Goal: Book appointment/travel/reservation

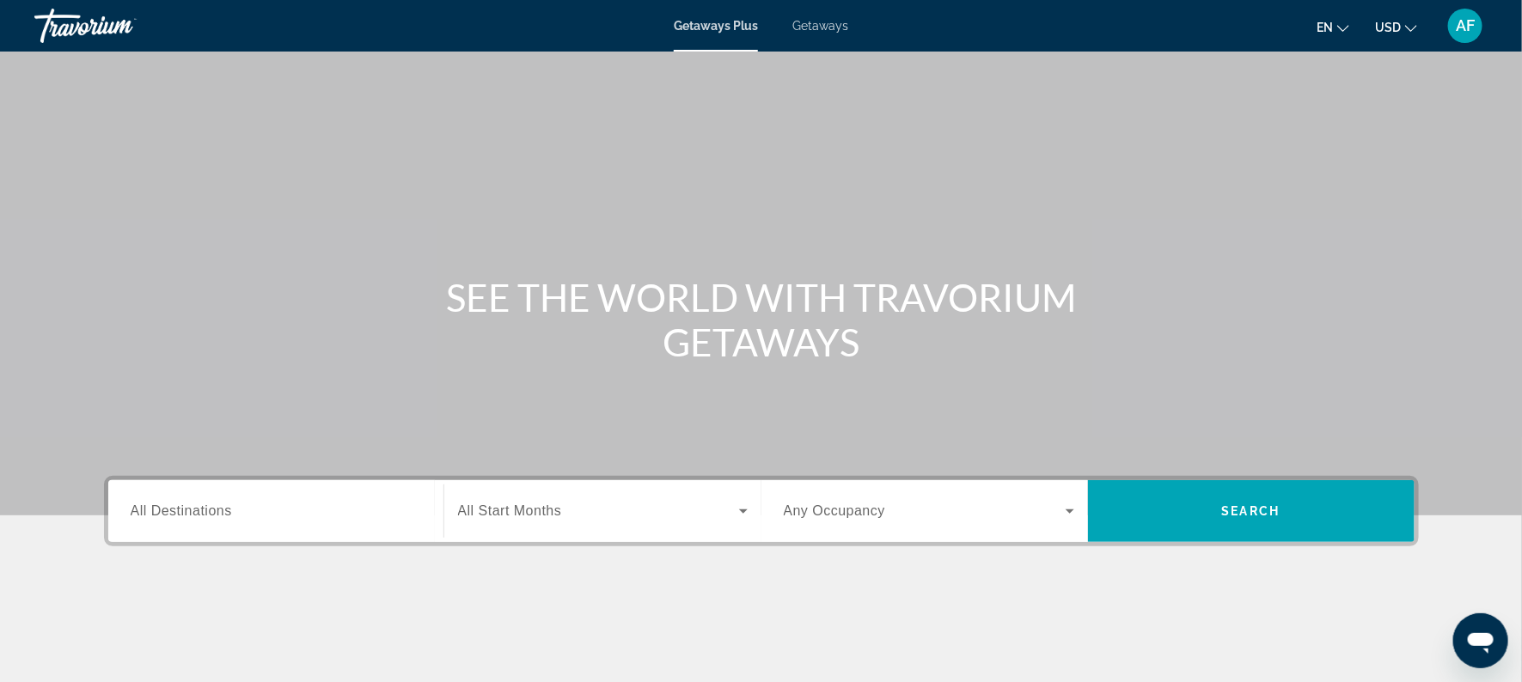
click at [815, 34] on div "Getaways Plus Getaways en English Español Français Italiano Português русский U…" at bounding box center [761, 25] width 1522 height 45
click at [823, 27] on span "Getaways" at bounding box center [820, 26] width 56 height 14
click at [326, 513] on input "Destination All Destinations" at bounding box center [276, 512] width 290 height 21
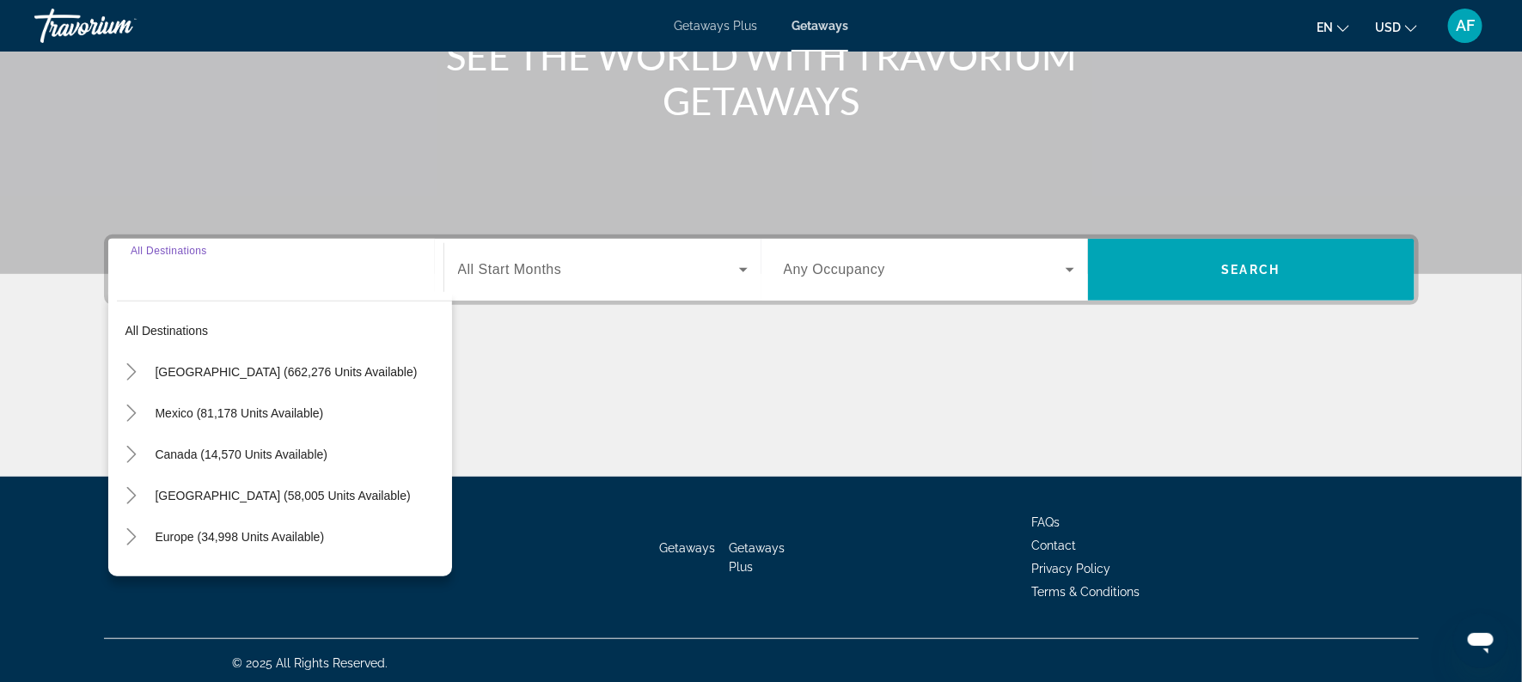
scroll to position [246, 0]
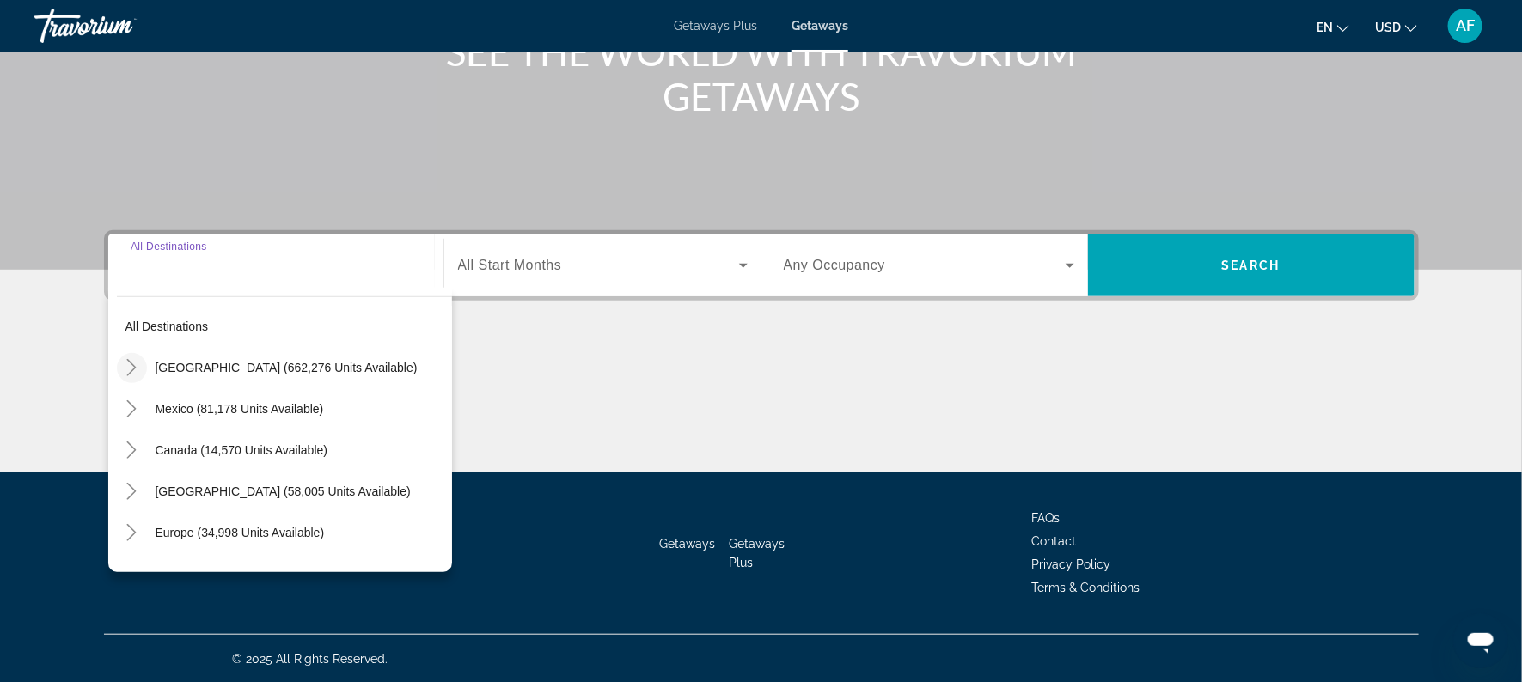
click at [133, 369] on icon "Toggle United States (662,276 units available)" at bounding box center [131, 367] width 9 height 17
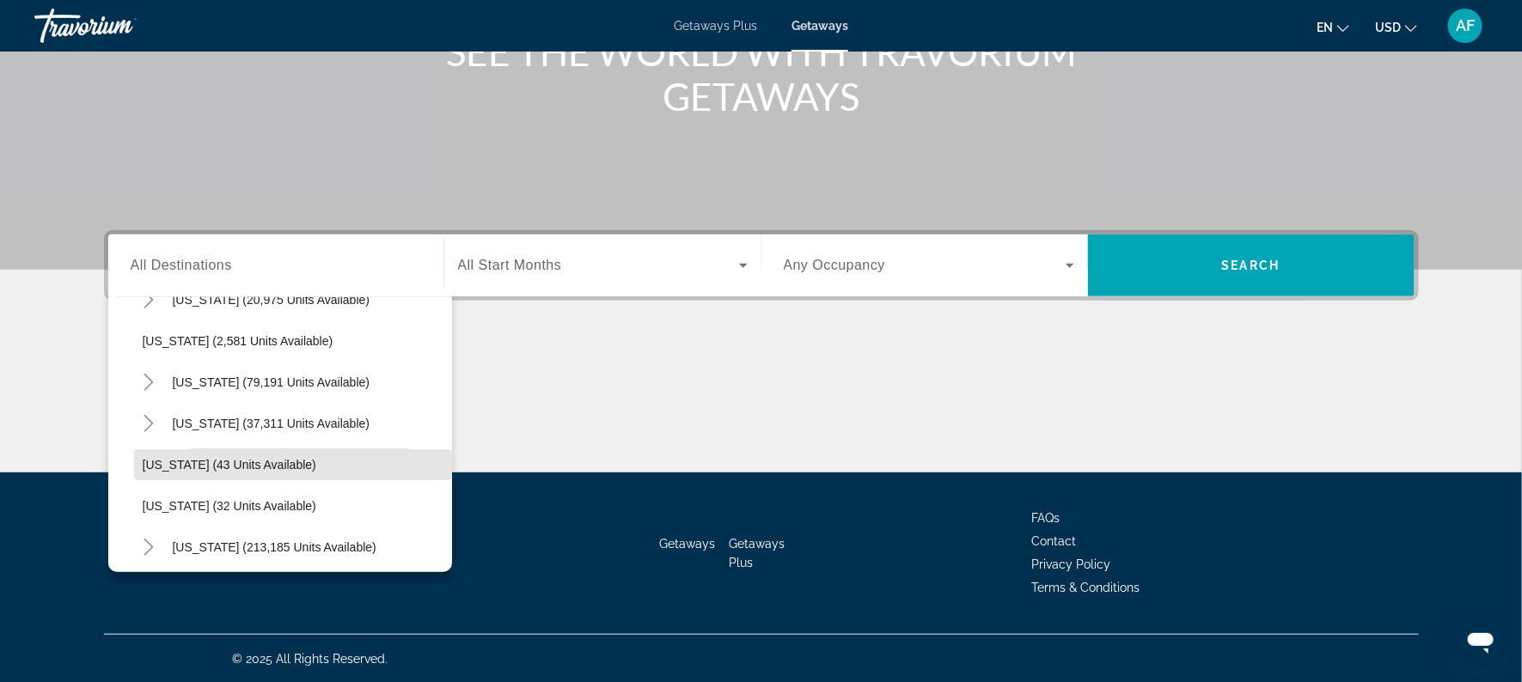
scroll to position [40, 0]
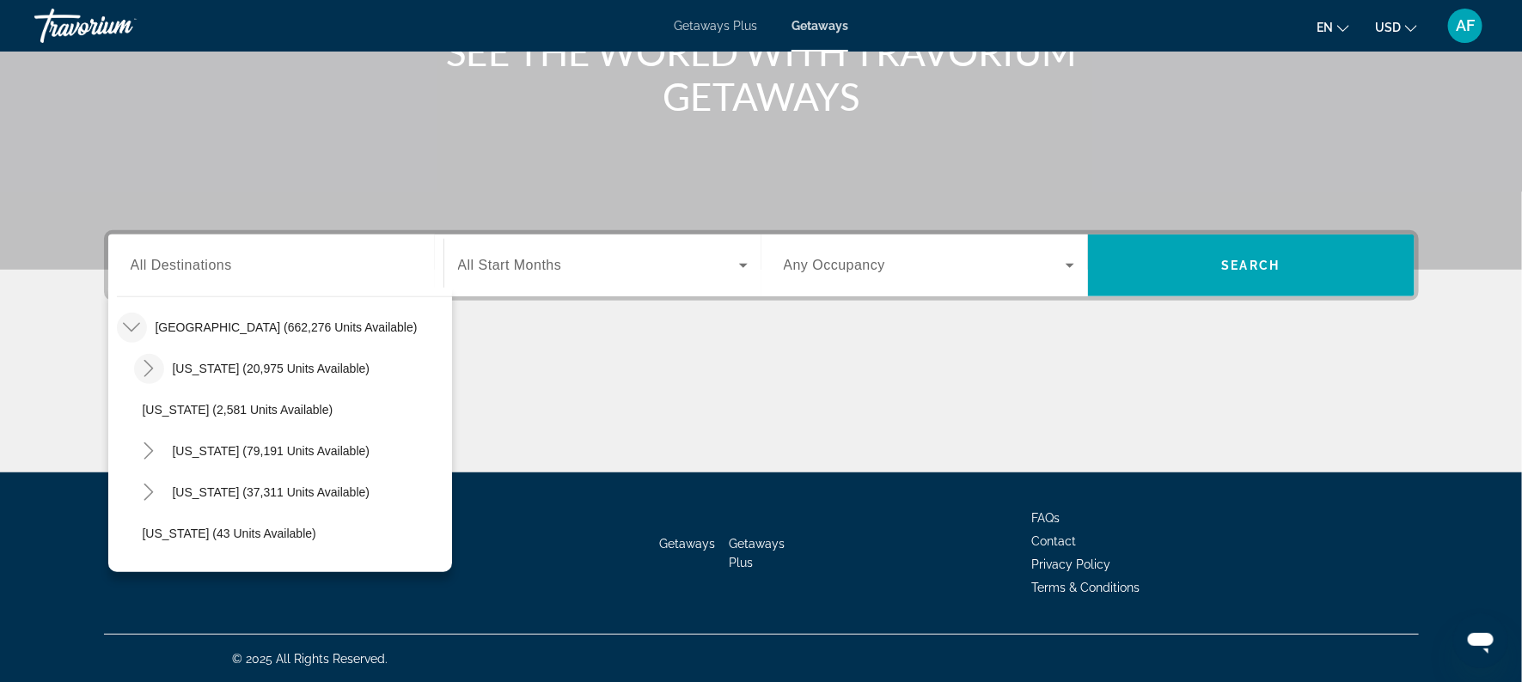
click at [146, 357] on mat-icon "Toggle Arizona (20,975 units available)" at bounding box center [149, 369] width 30 height 30
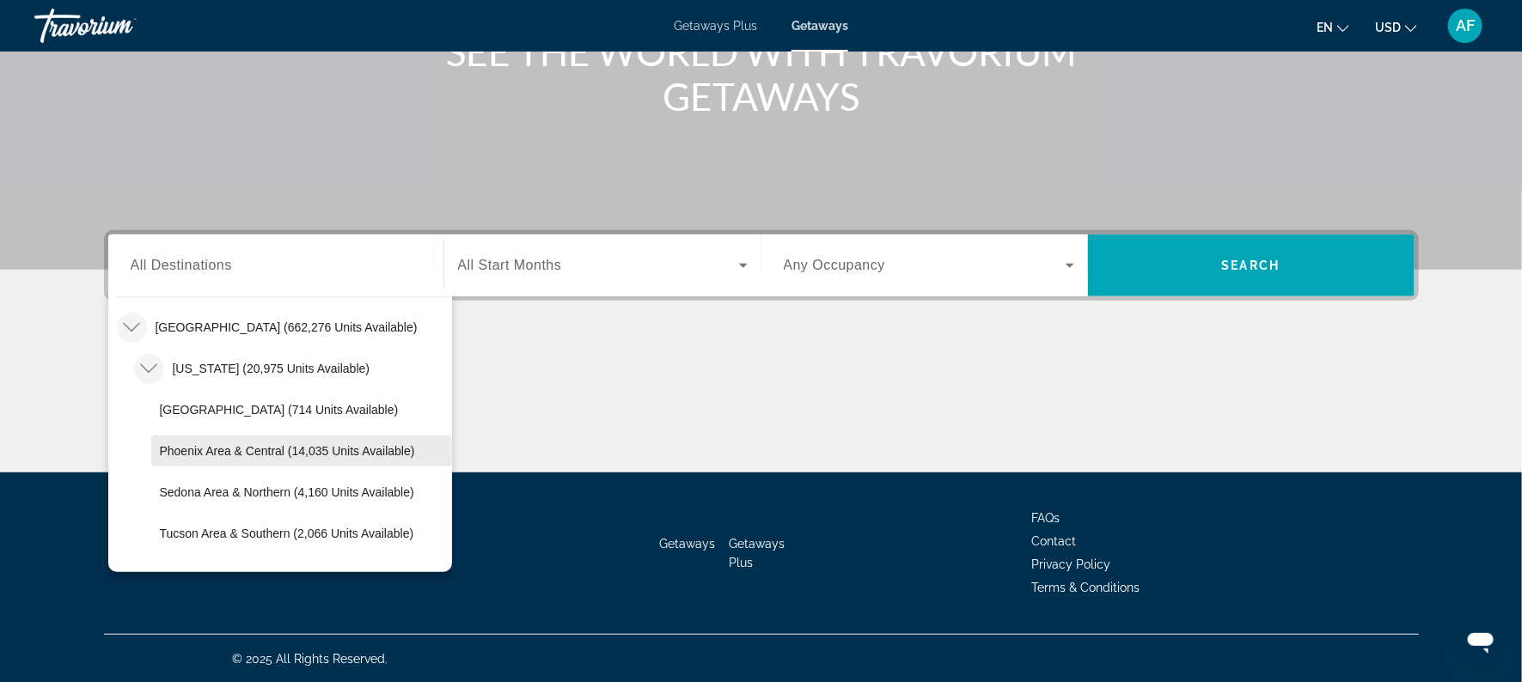
click at [181, 447] on span "Phoenix Area & Central (14,035 units available)" at bounding box center [287, 451] width 255 height 14
type input "**********"
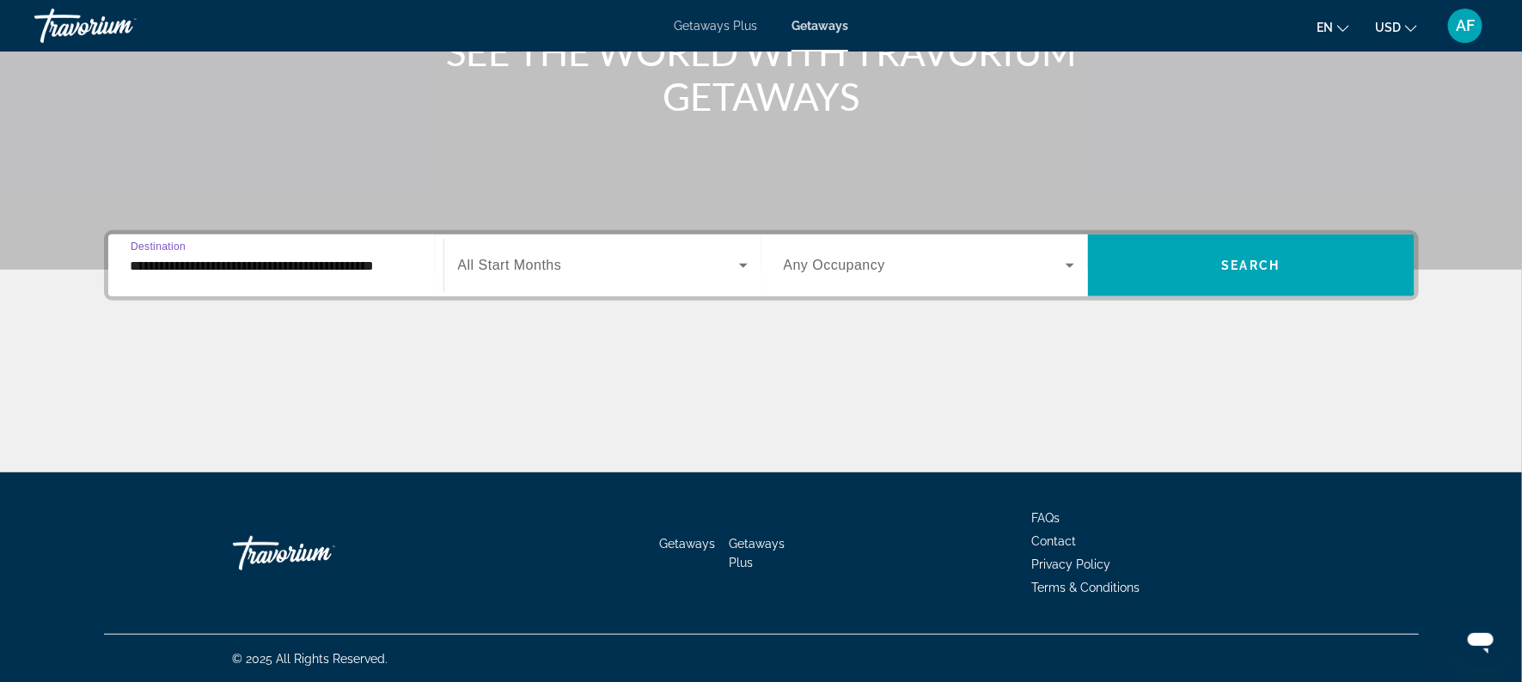
click at [530, 267] on span "All Start Months" at bounding box center [510, 265] width 104 height 15
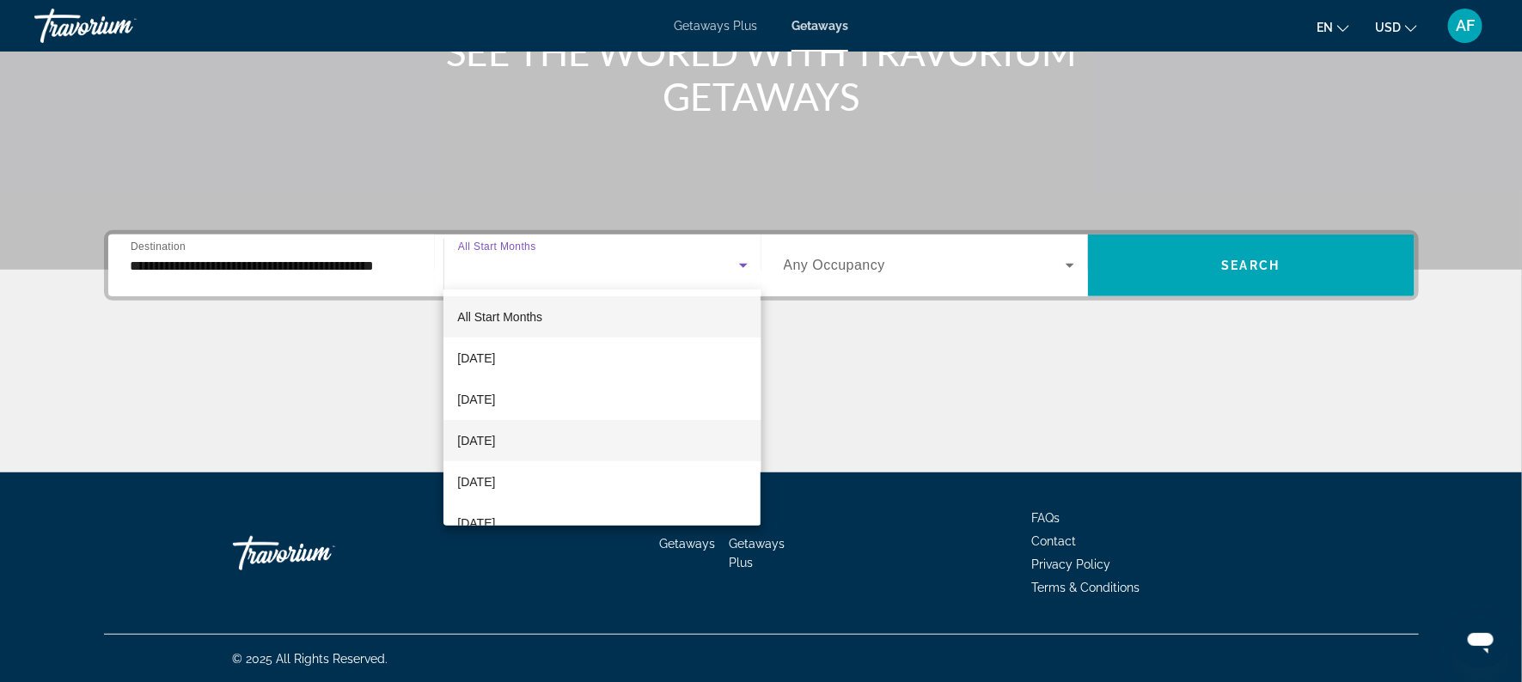
click at [492, 436] on span "[DATE]" at bounding box center [476, 441] width 38 height 21
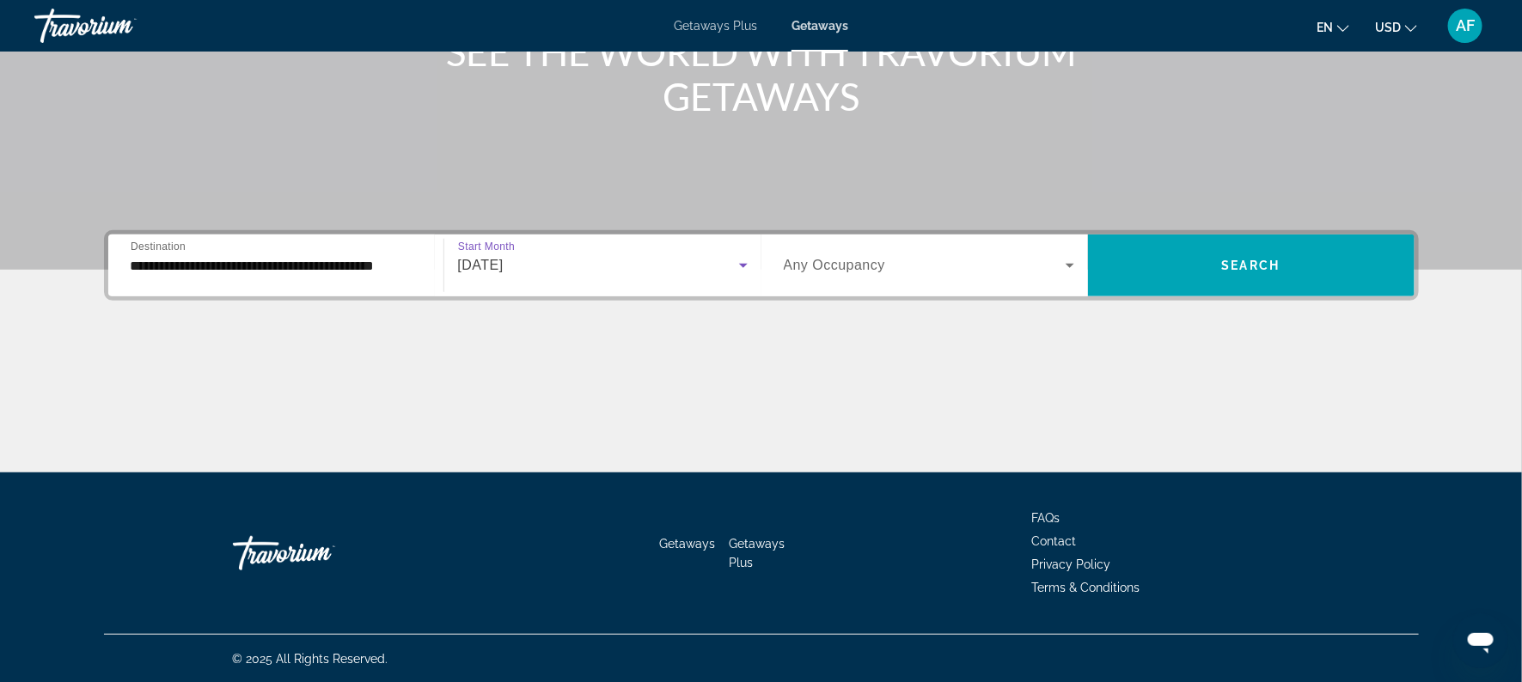
click at [1066, 259] on icon "Search widget" at bounding box center [1070, 265] width 21 height 21
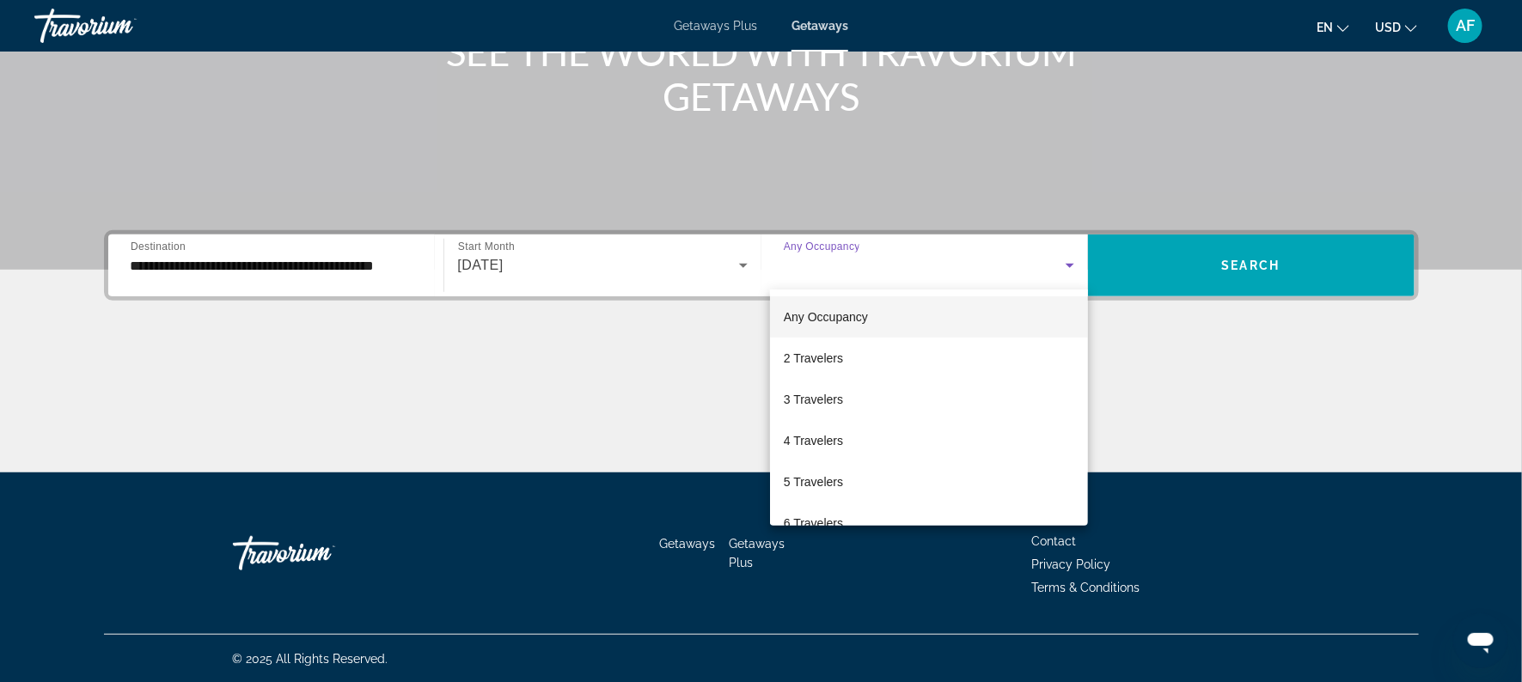
click at [1157, 264] on div at bounding box center [761, 341] width 1522 height 682
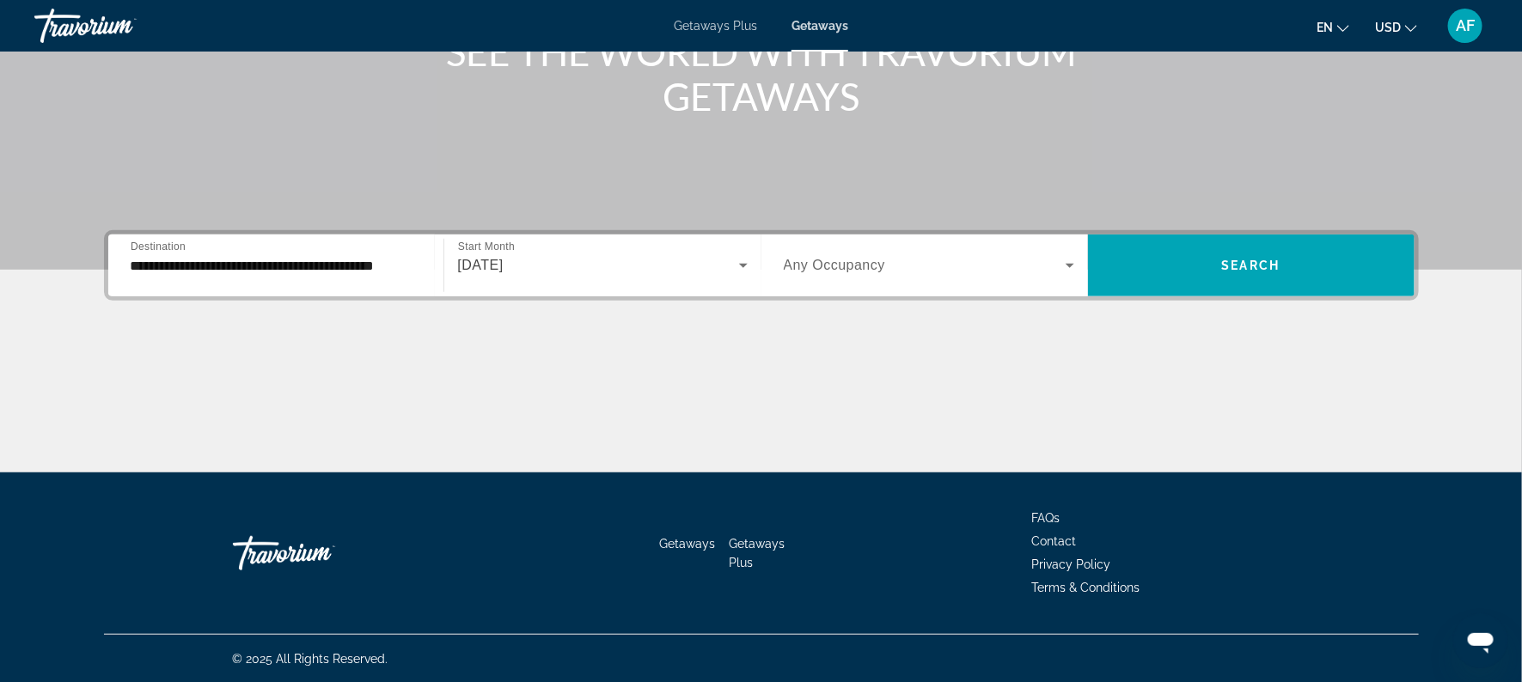
click at [1157, 264] on span "Search widget" at bounding box center [1251, 265] width 327 height 41
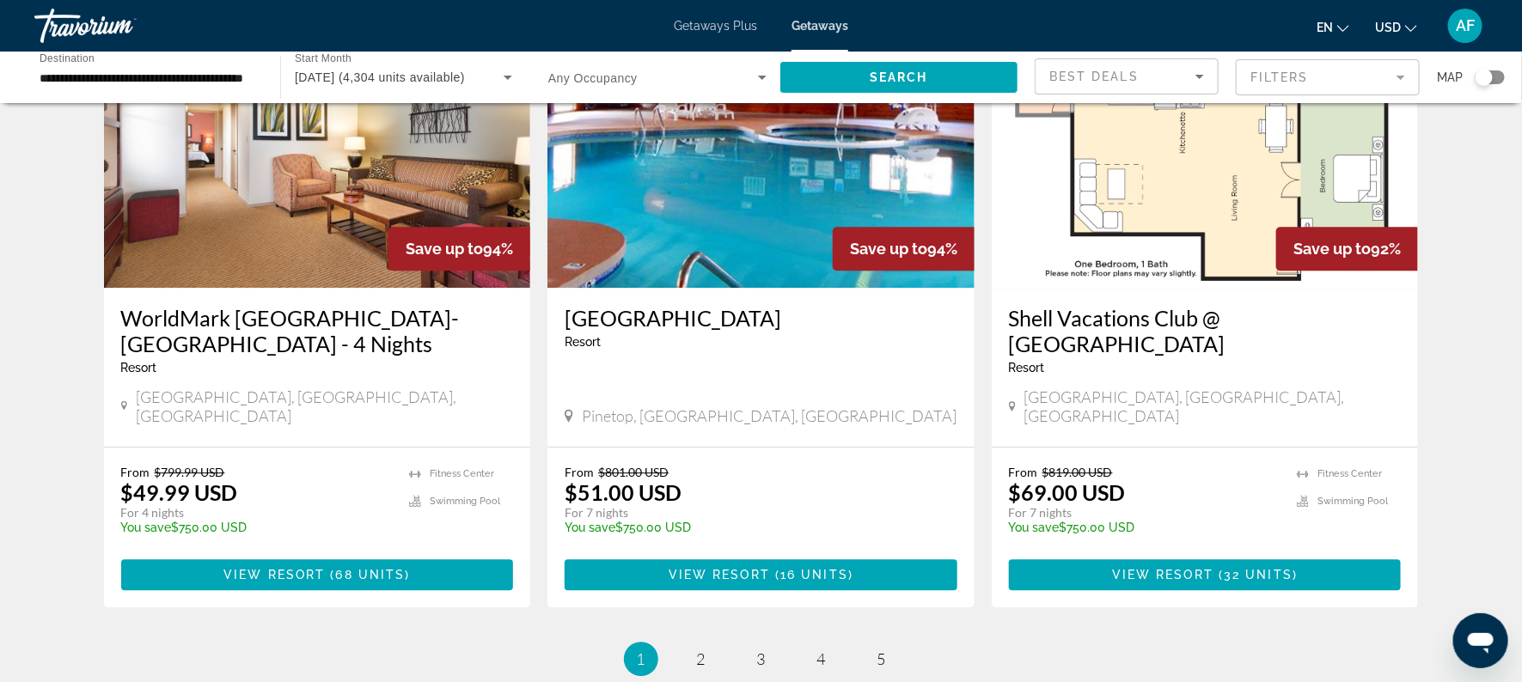
scroll to position [2016, 0]
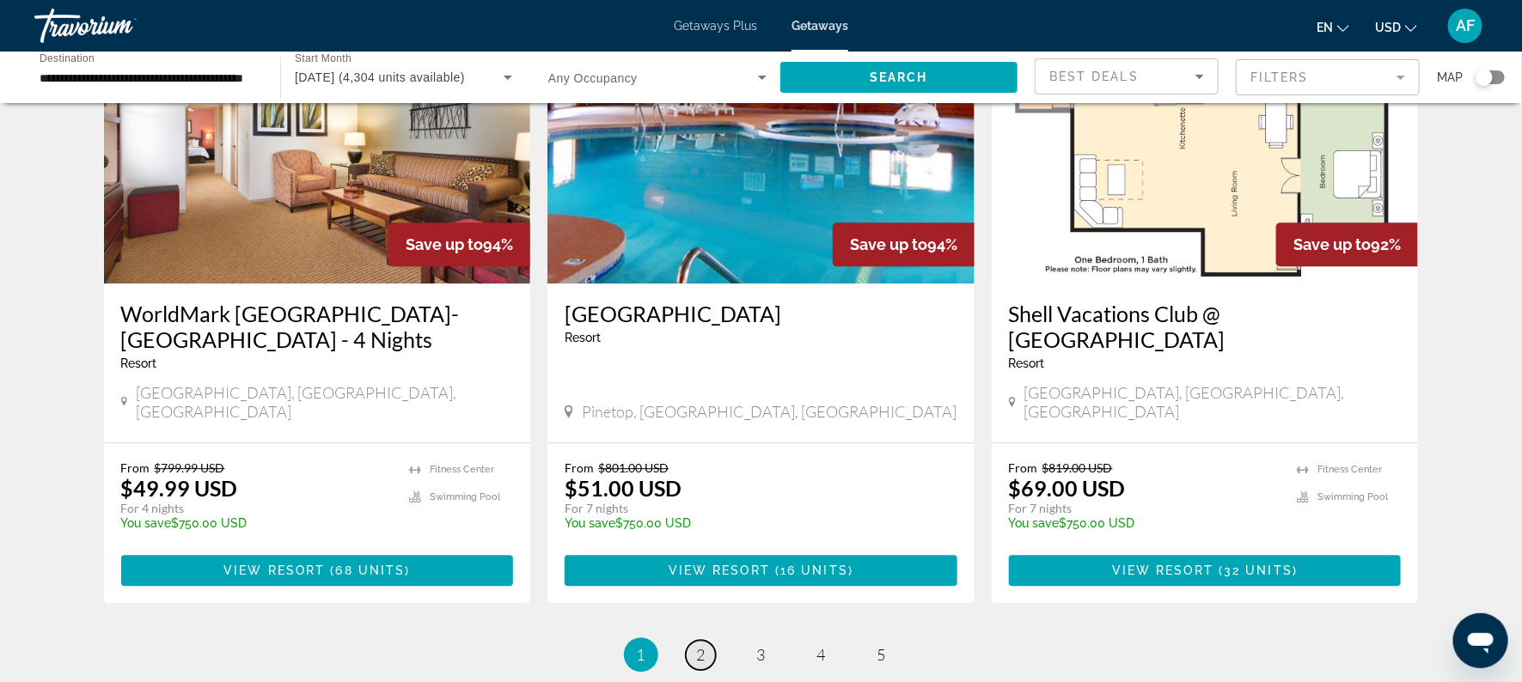
click at [694, 640] on link "page 2" at bounding box center [701, 655] width 30 height 30
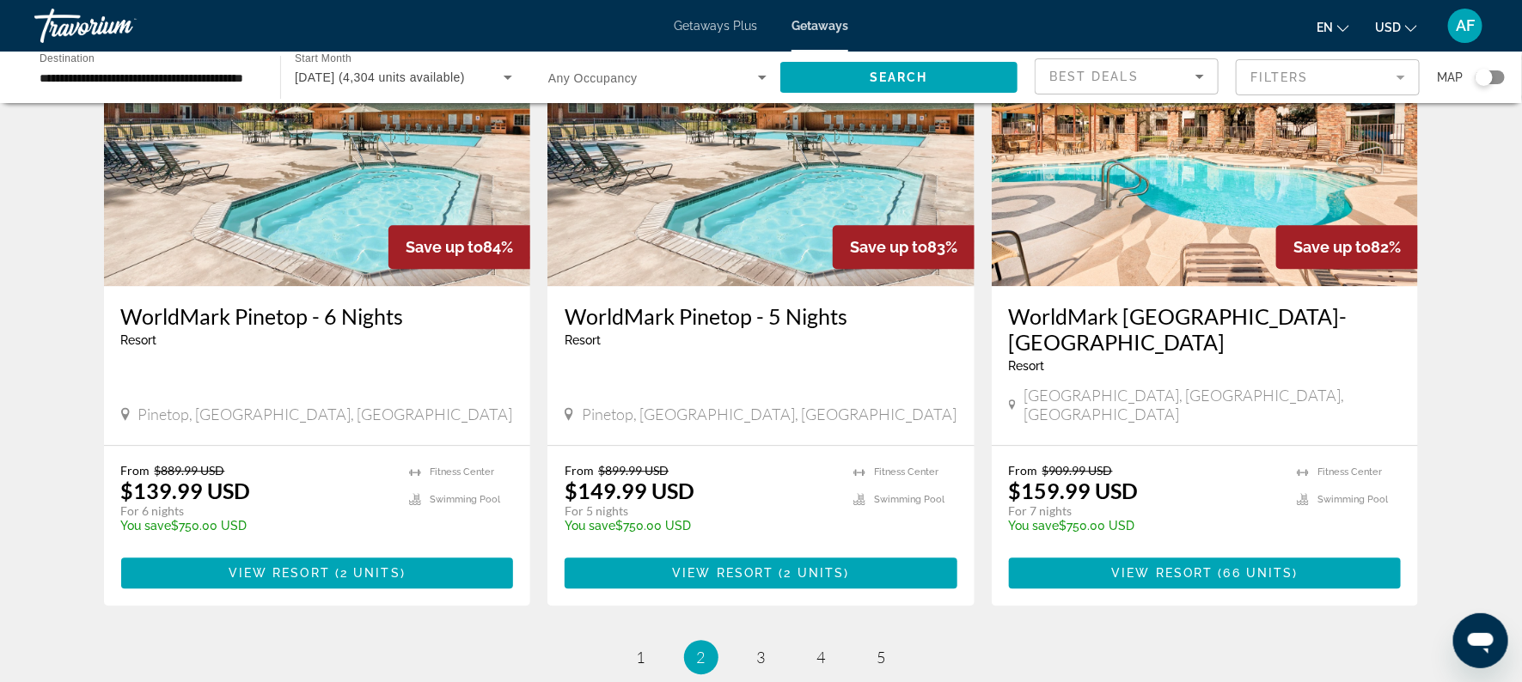
scroll to position [1972, 0]
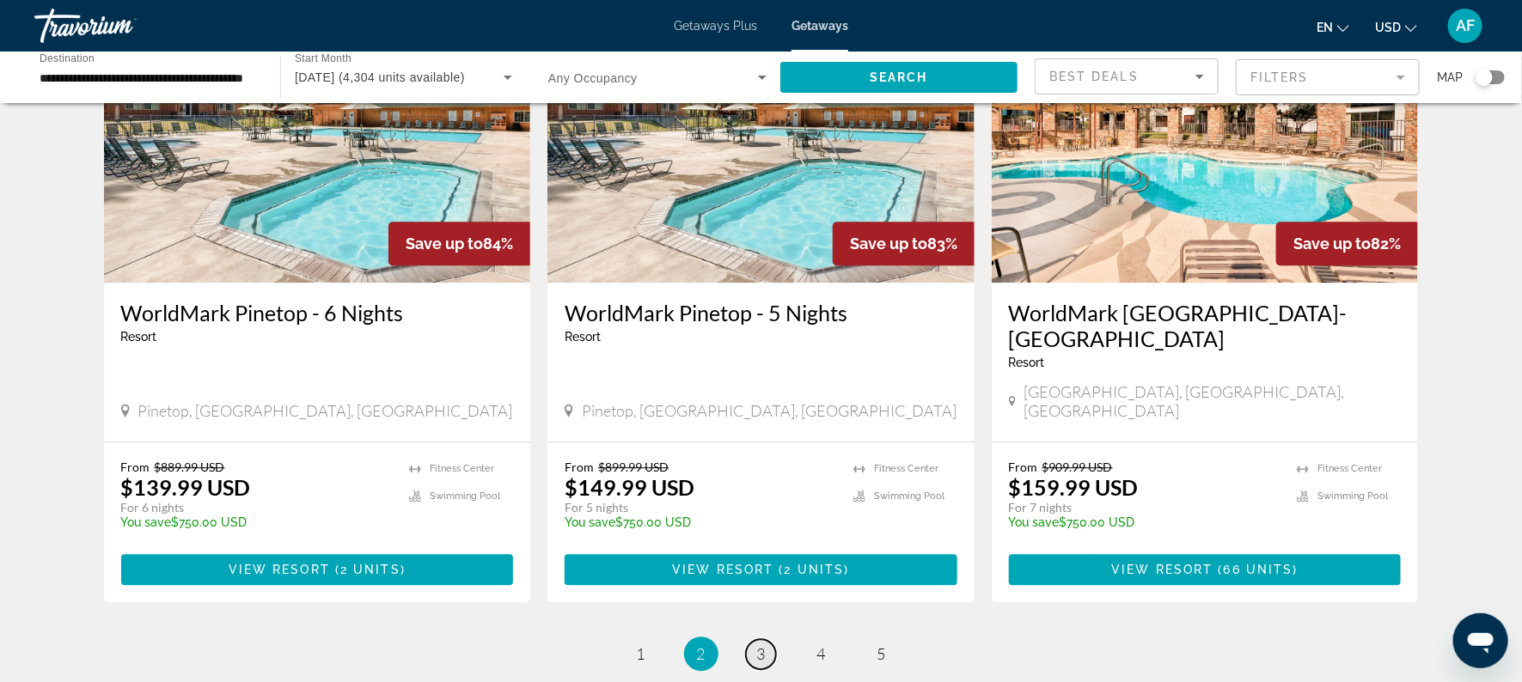
click at [751, 639] on link "page 3" at bounding box center [761, 654] width 30 height 30
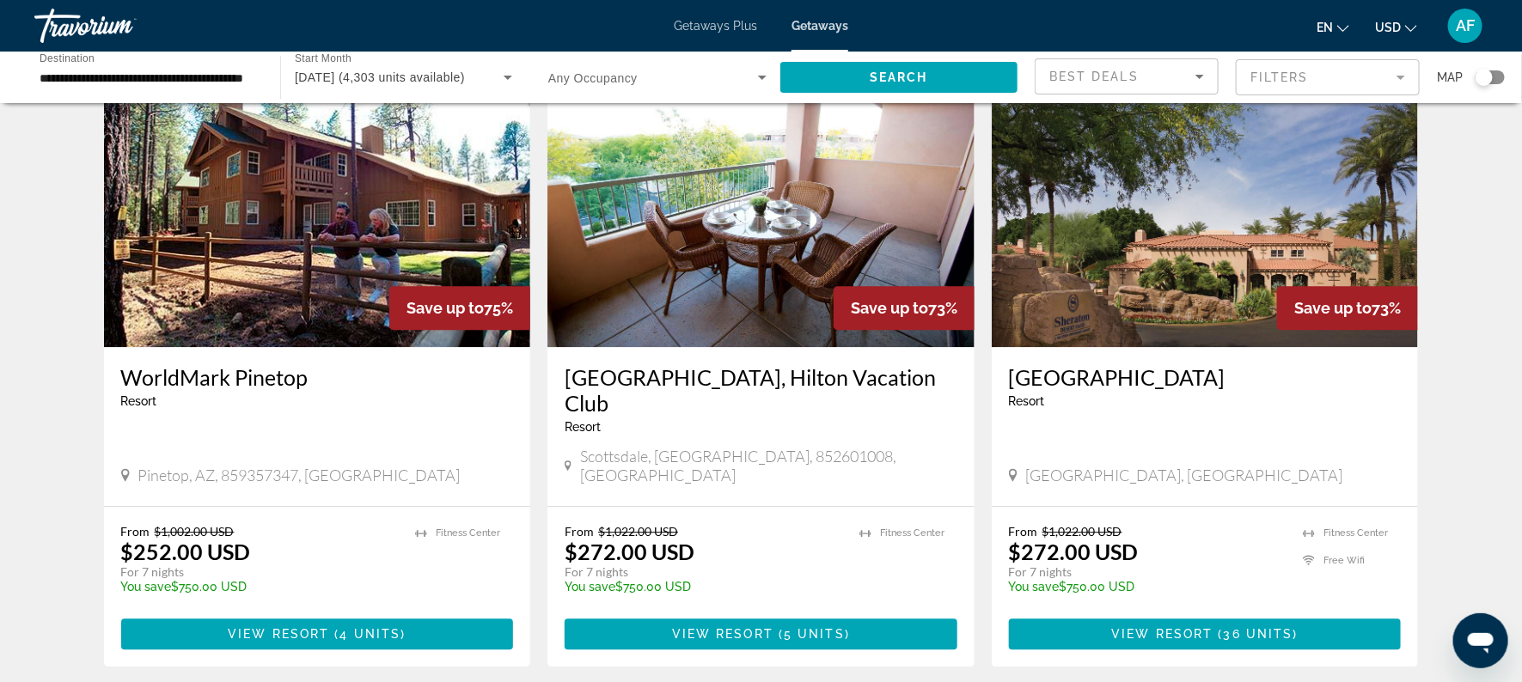
scroll to position [2010, 0]
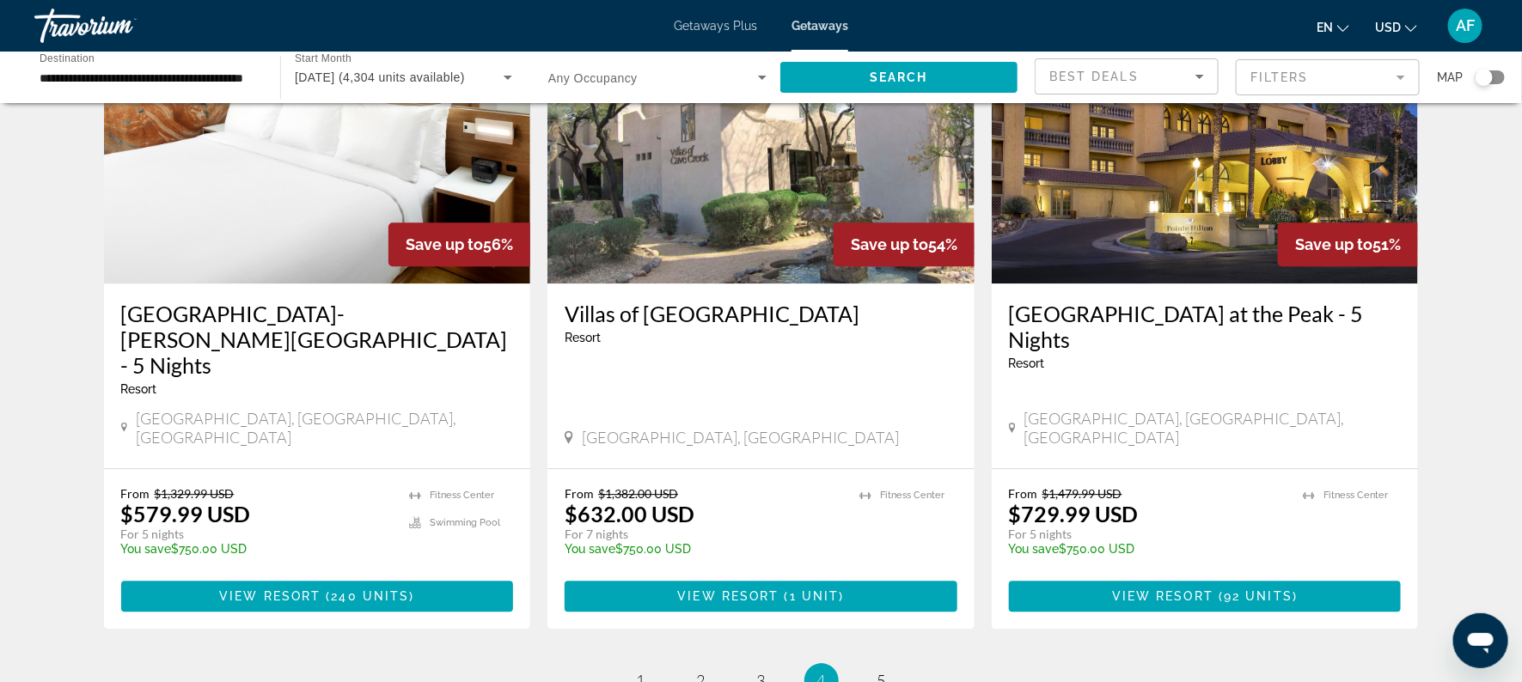
scroll to position [2039, 0]
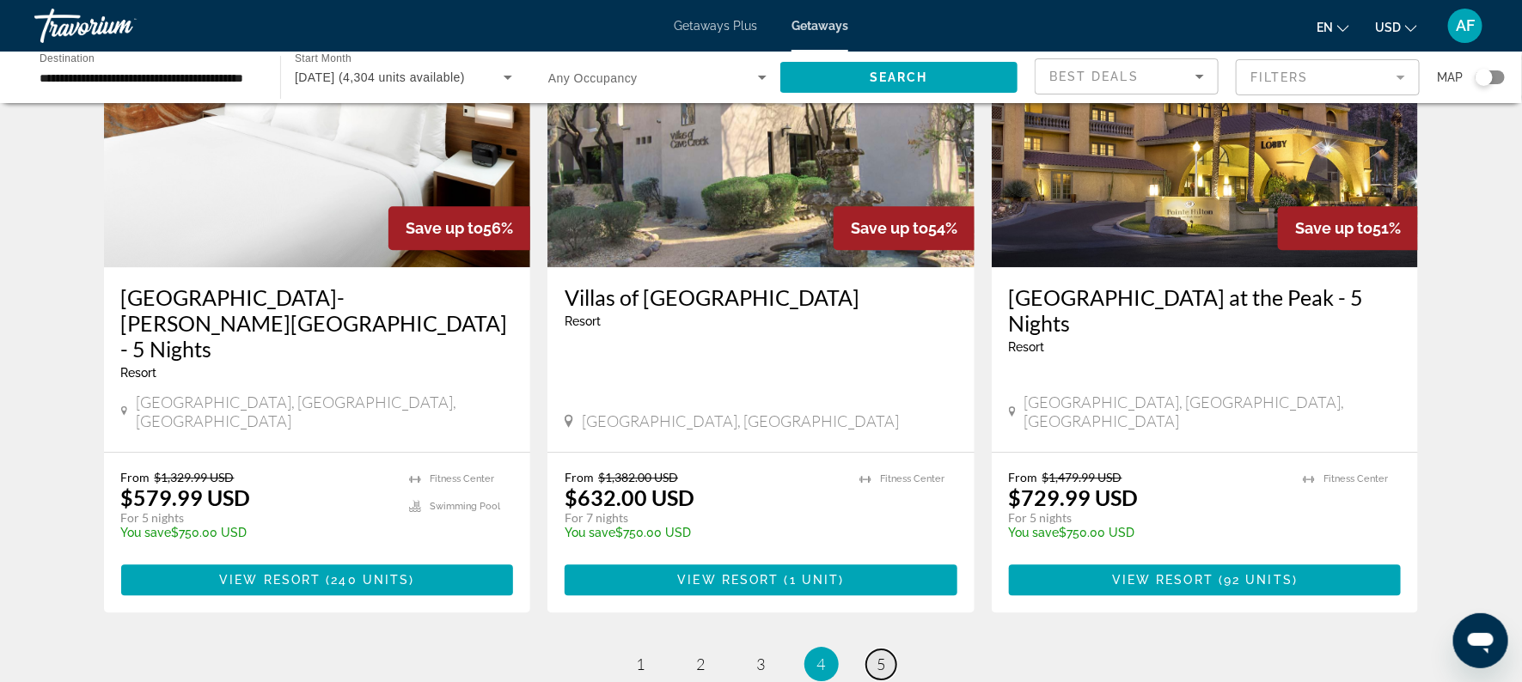
click at [879, 655] on span "5" at bounding box center [881, 664] width 9 height 19
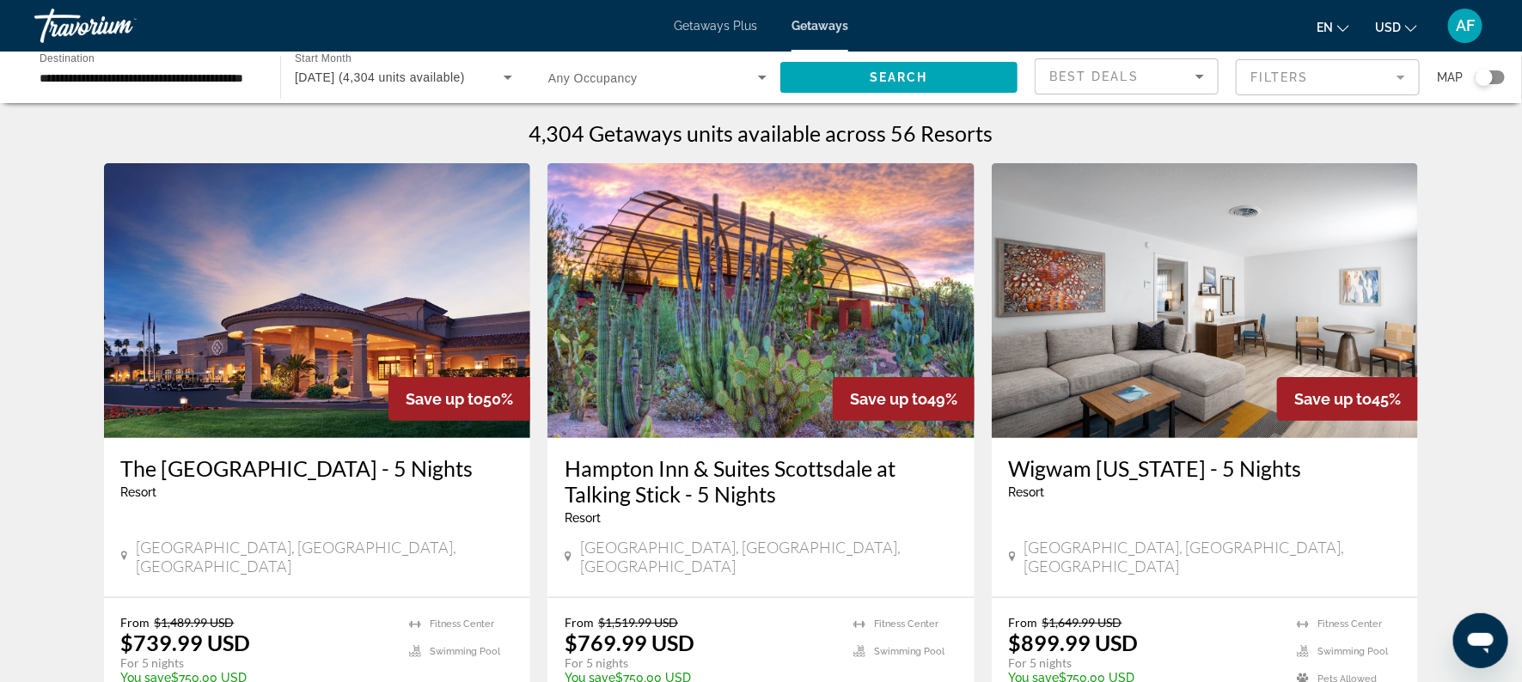
click at [43, 80] on input "**********" at bounding box center [149, 78] width 218 height 21
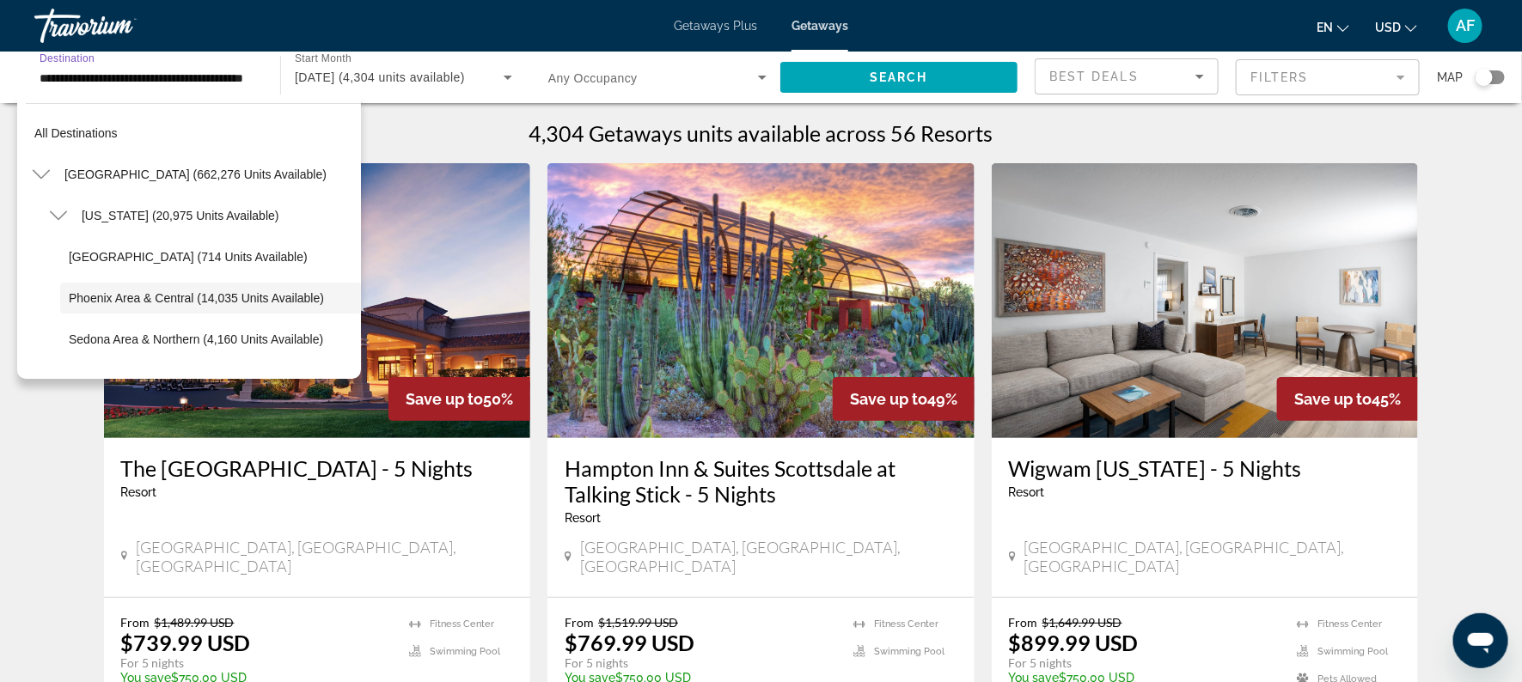
scroll to position [61, 0]
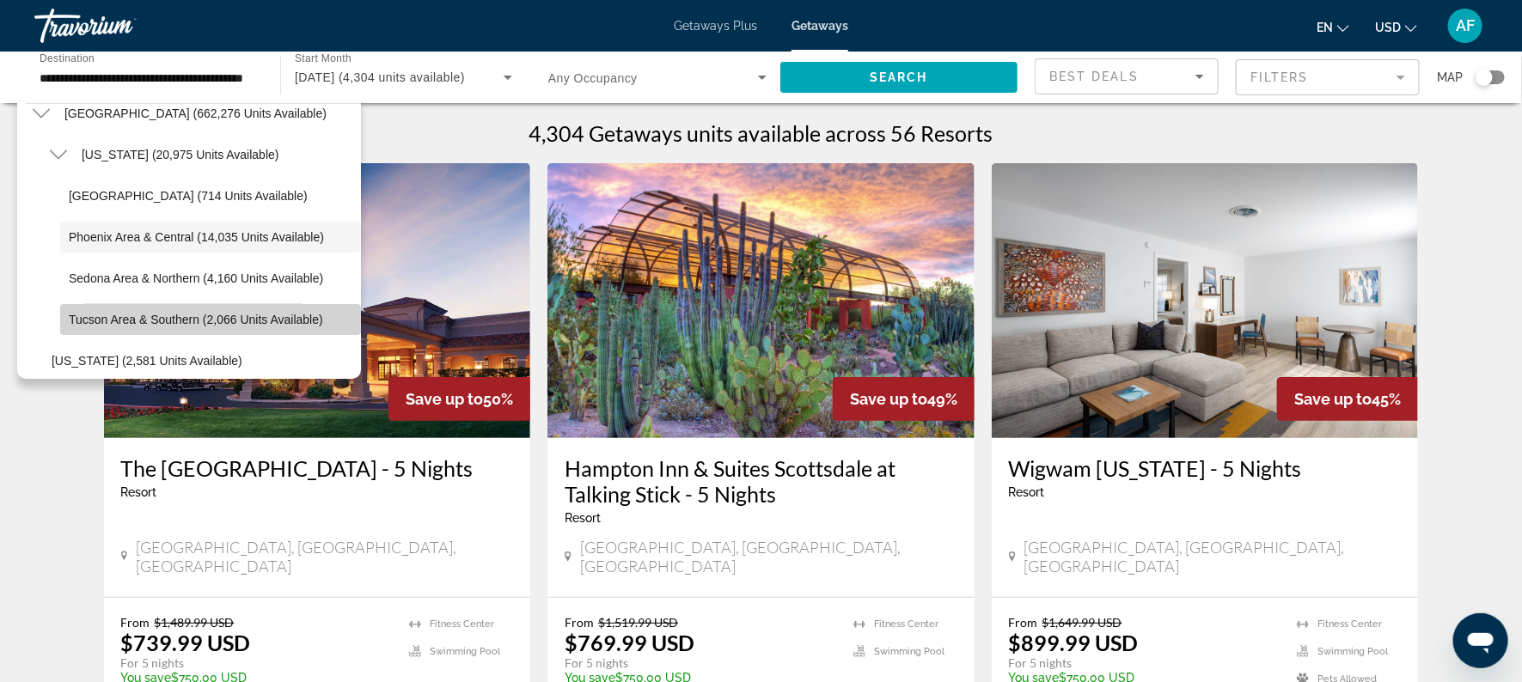
click at [113, 303] on span "Search widget" at bounding box center [210, 319] width 301 height 41
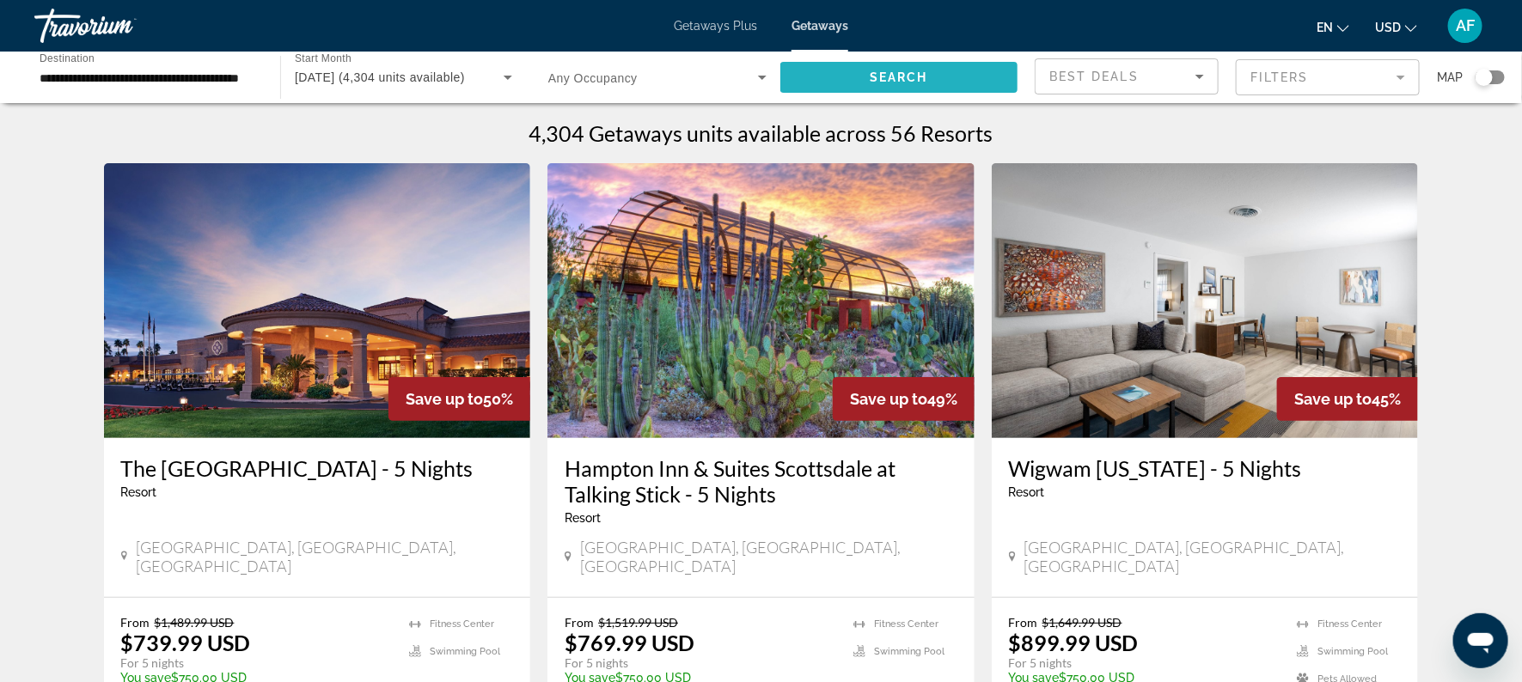
click at [875, 74] on span "Search" at bounding box center [899, 77] width 58 height 14
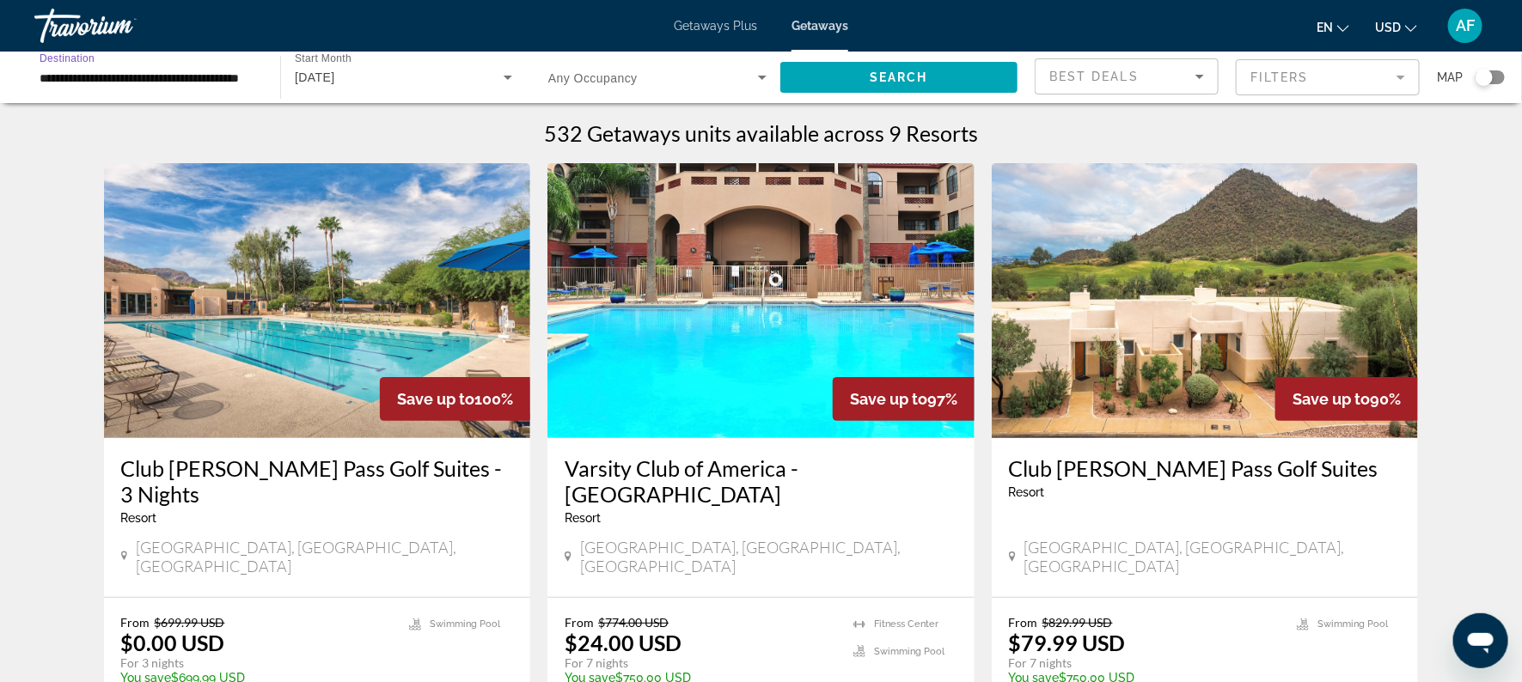
click at [49, 69] on input "**********" at bounding box center [149, 78] width 218 height 21
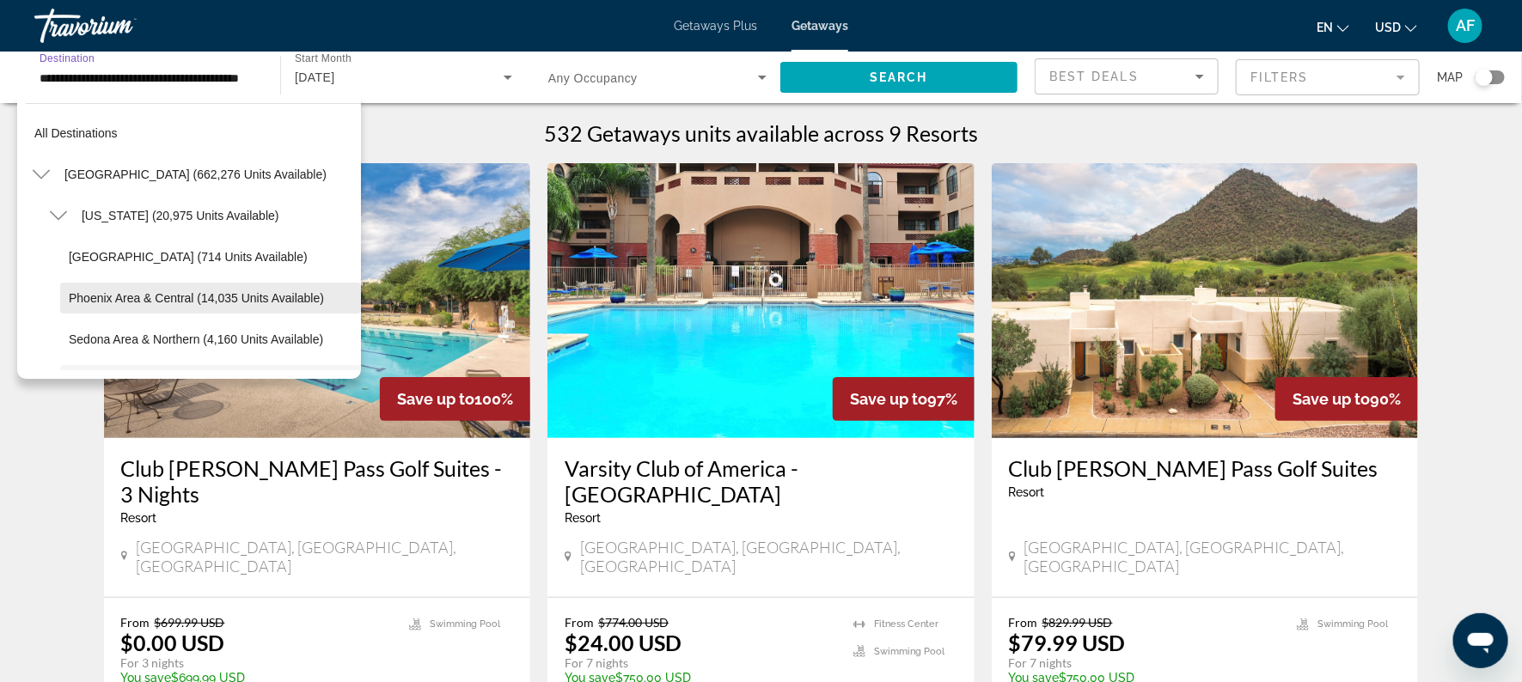
click at [208, 303] on span "Phoenix Area & Central (14,035 units available)" at bounding box center [196, 298] width 255 height 14
type input "**********"
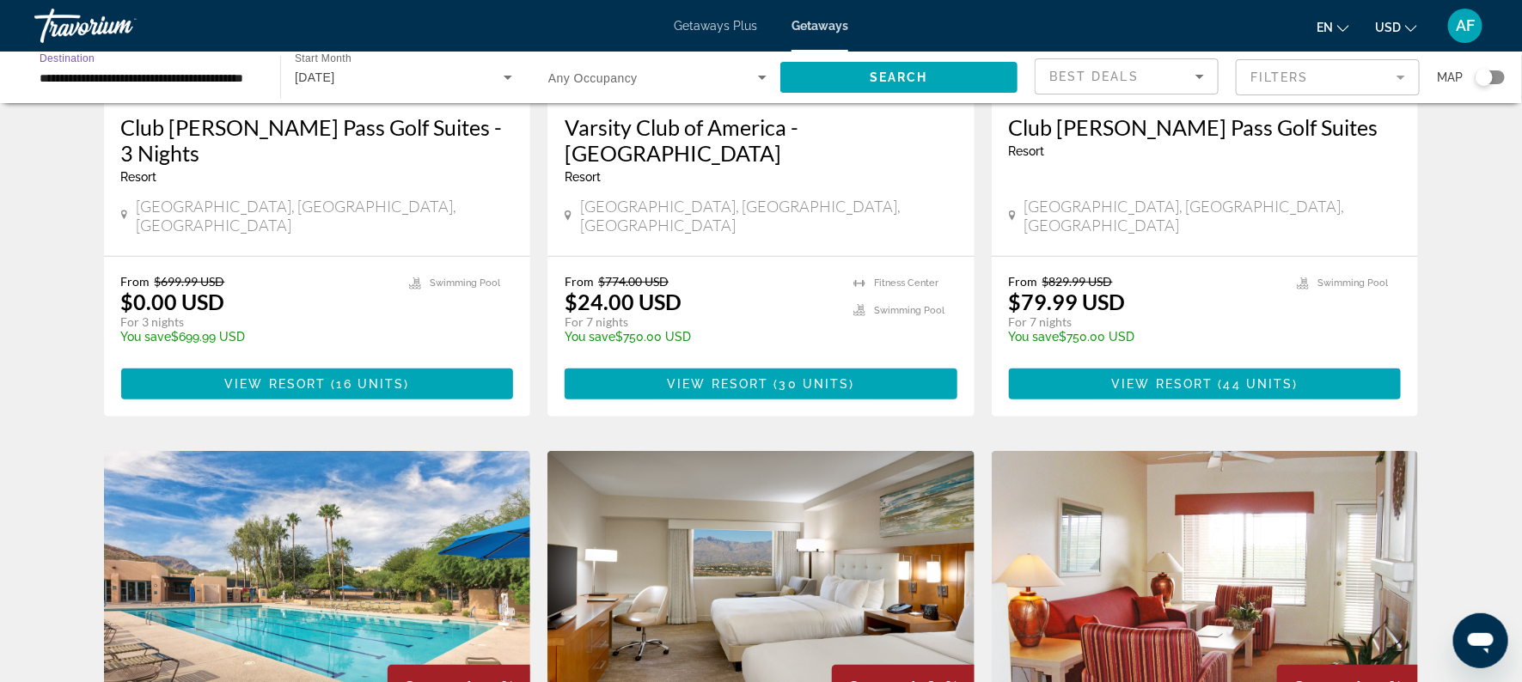
scroll to position [339, 0]
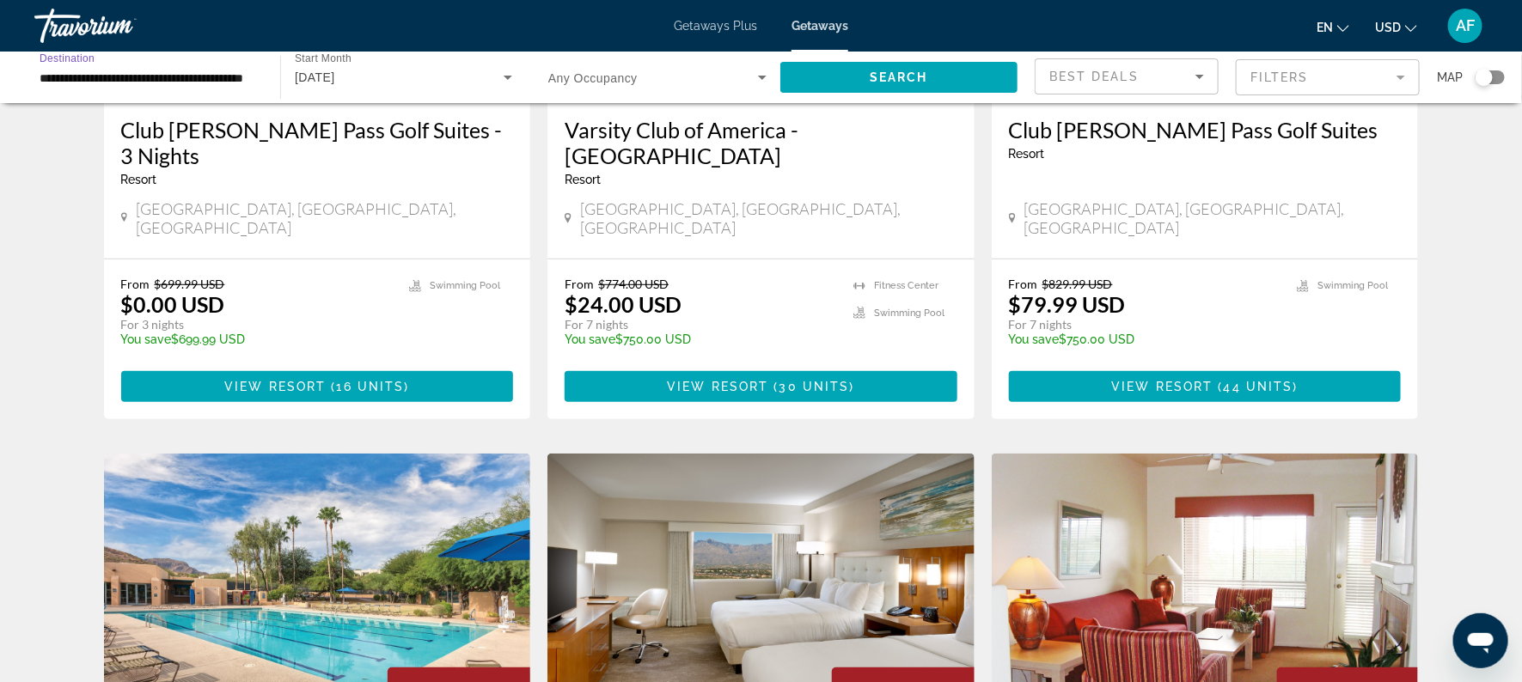
click at [698, 31] on span "Getaways Plus" at bounding box center [715, 26] width 83 height 14
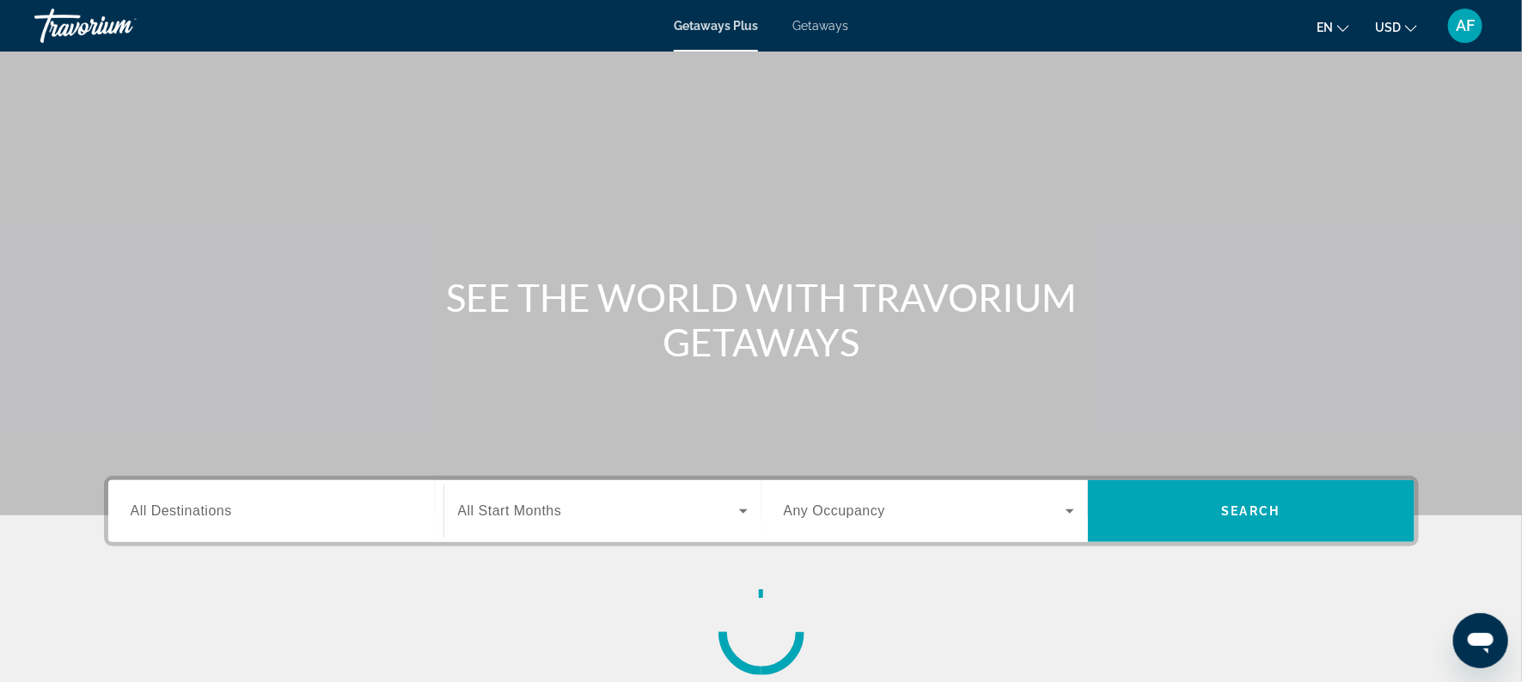
click at [167, 504] on span "All Destinations" at bounding box center [181, 511] width 101 height 15
click at [167, 504] on input "Destination All Destinations" at bounding box center [276, 512] width 290 height 21
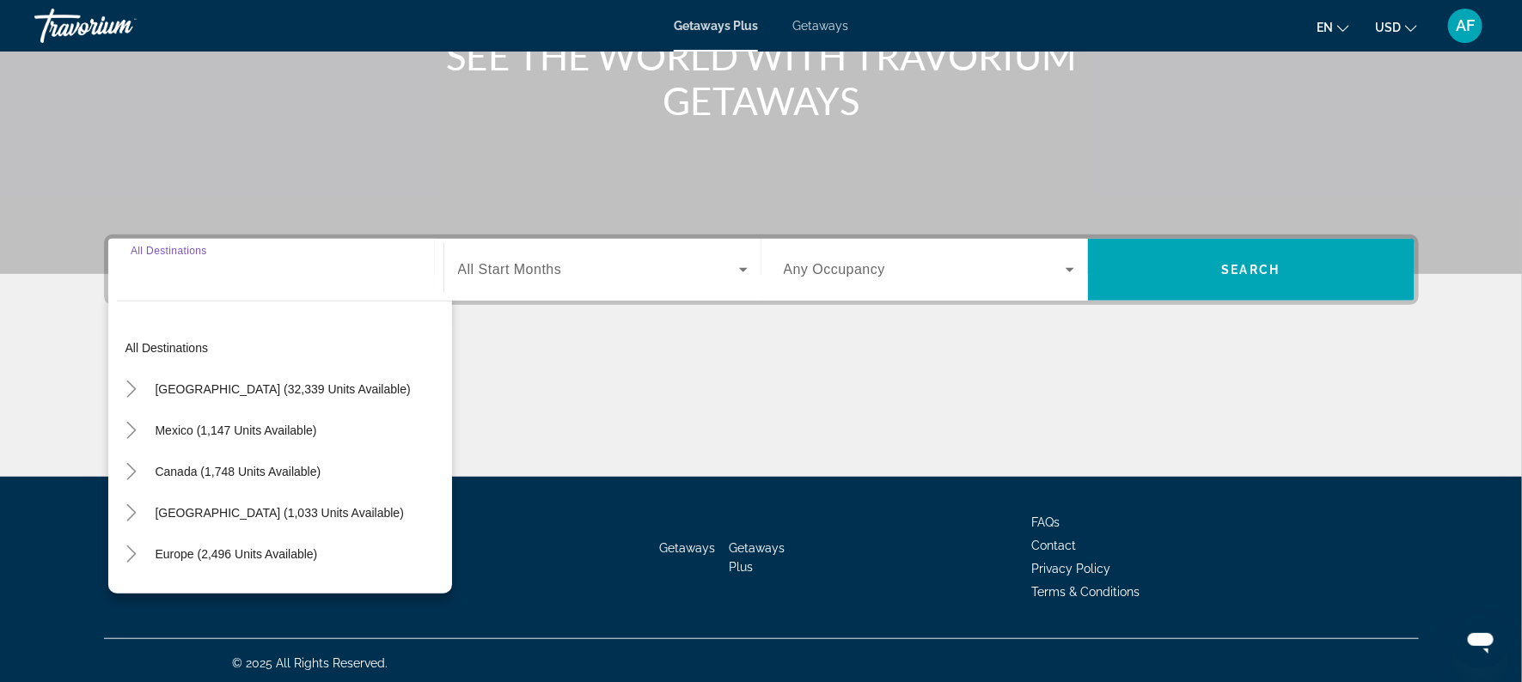
scroll to position [246, 0]
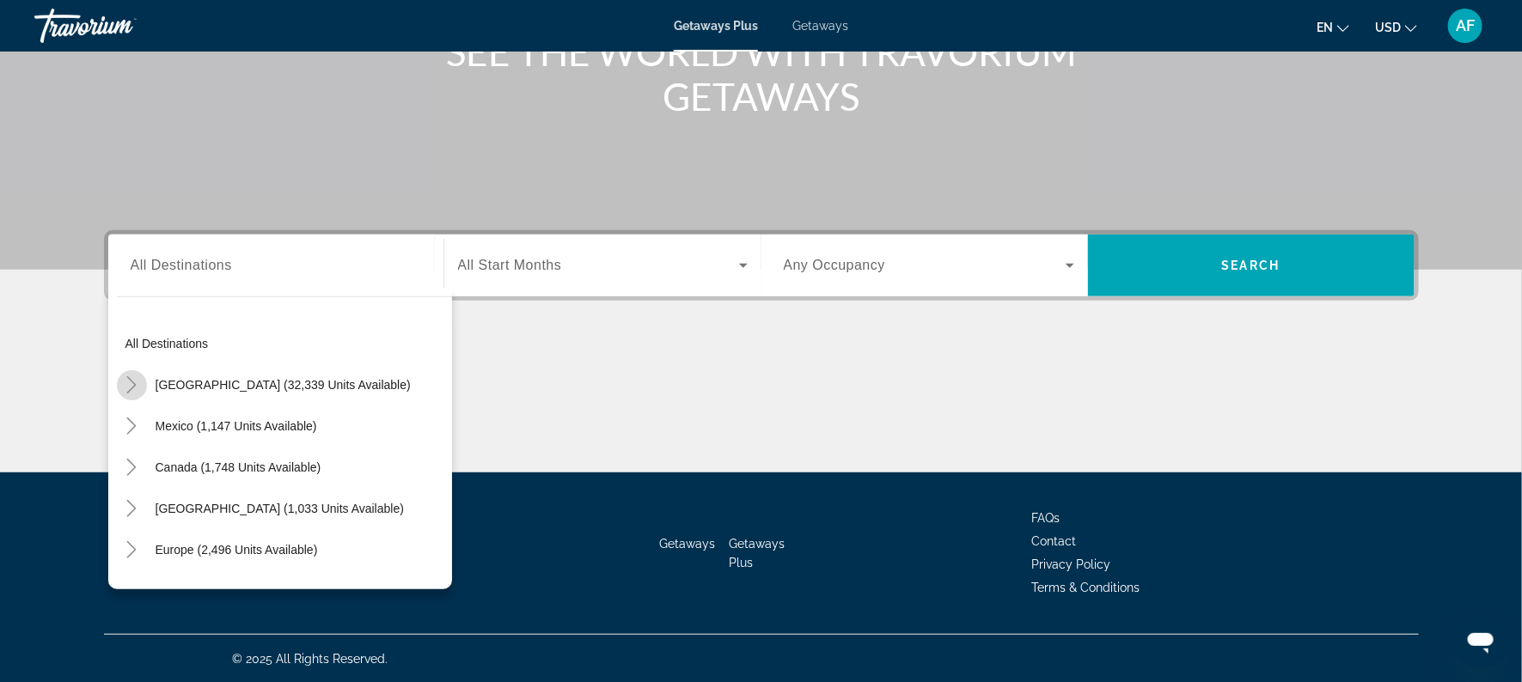
click at [129, 376] on icon "Toggle United States (32,339 units available)" at bounding box center [131, 384] width 17 height 17
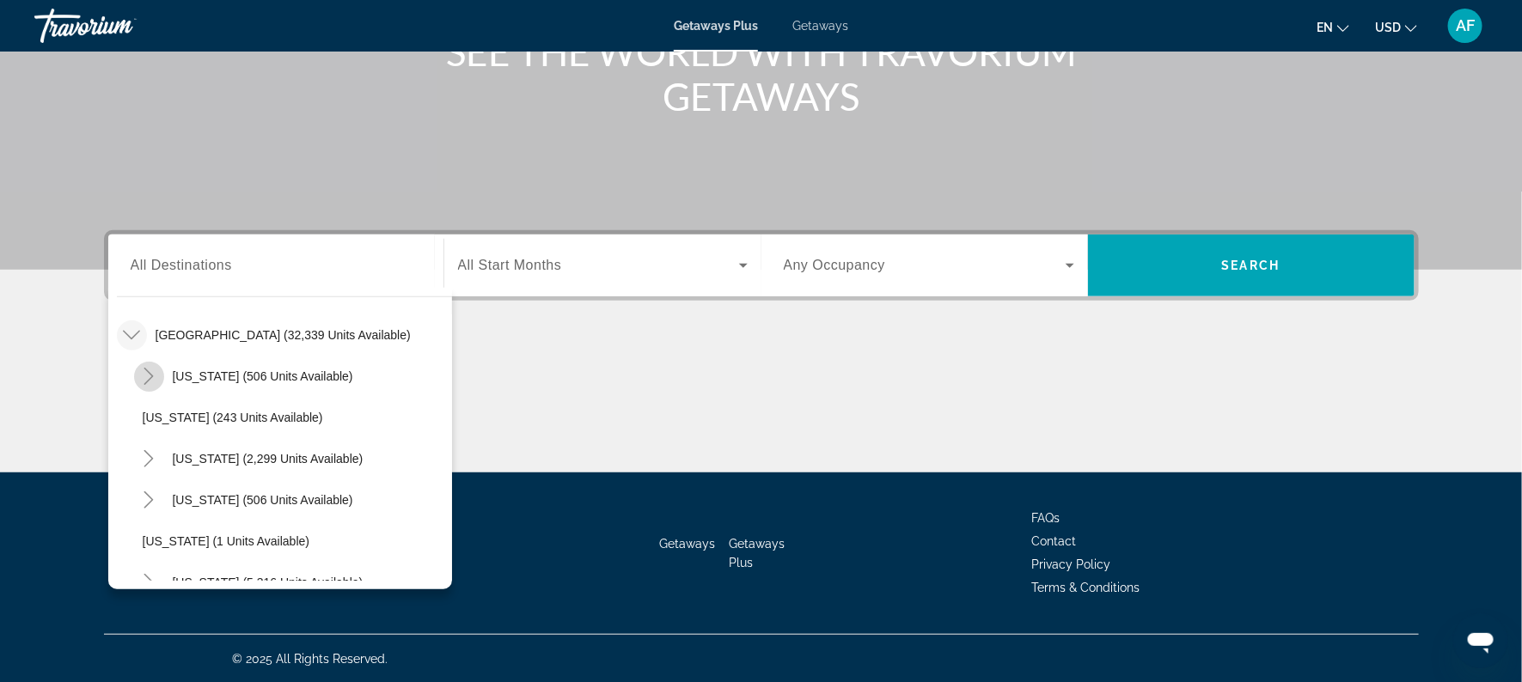
click at [155, 368] on icon "Toggle Arizona (506 units available)" at bounding box center [148, 376] width 17 height 17
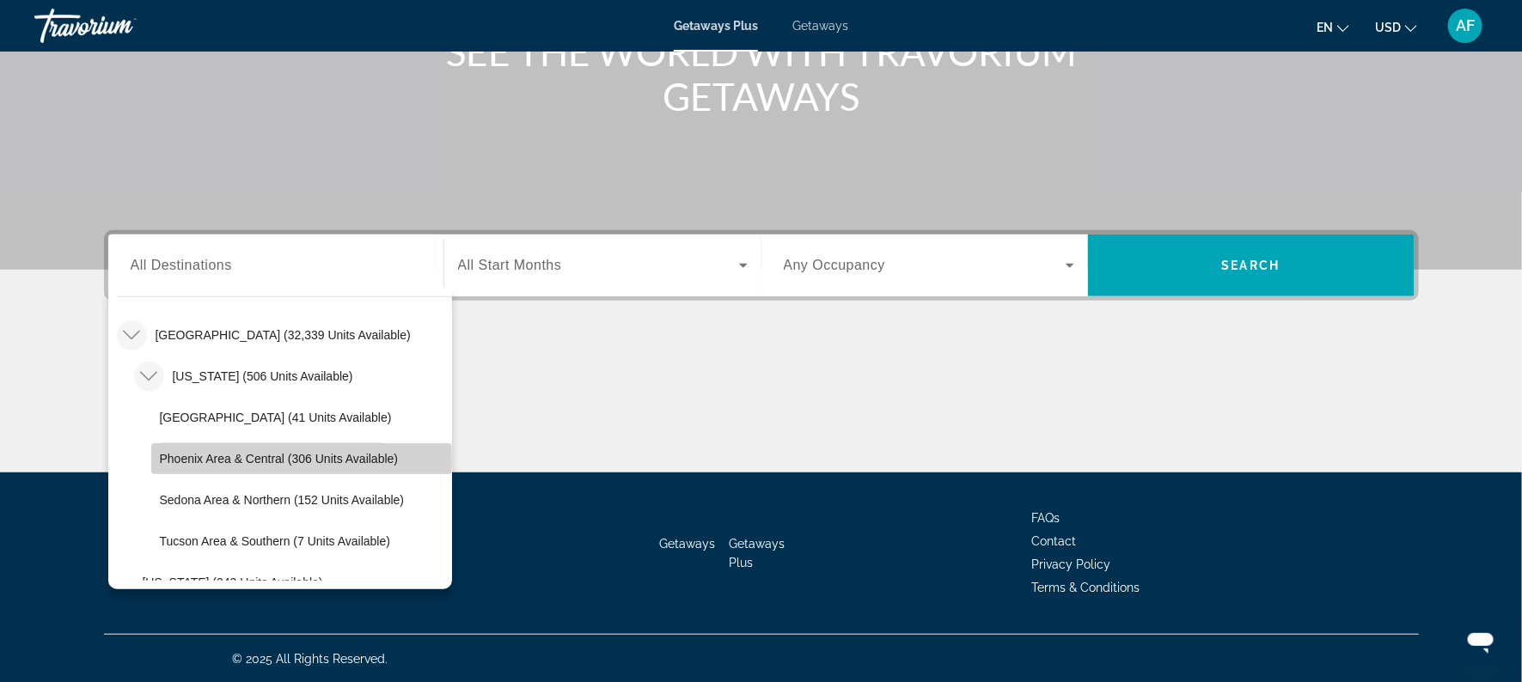
click at [198, 461] on span "Phoenix Area & Central (306 units available)" at bounding box center [279, 459] width 239 height 14
type input "**********"
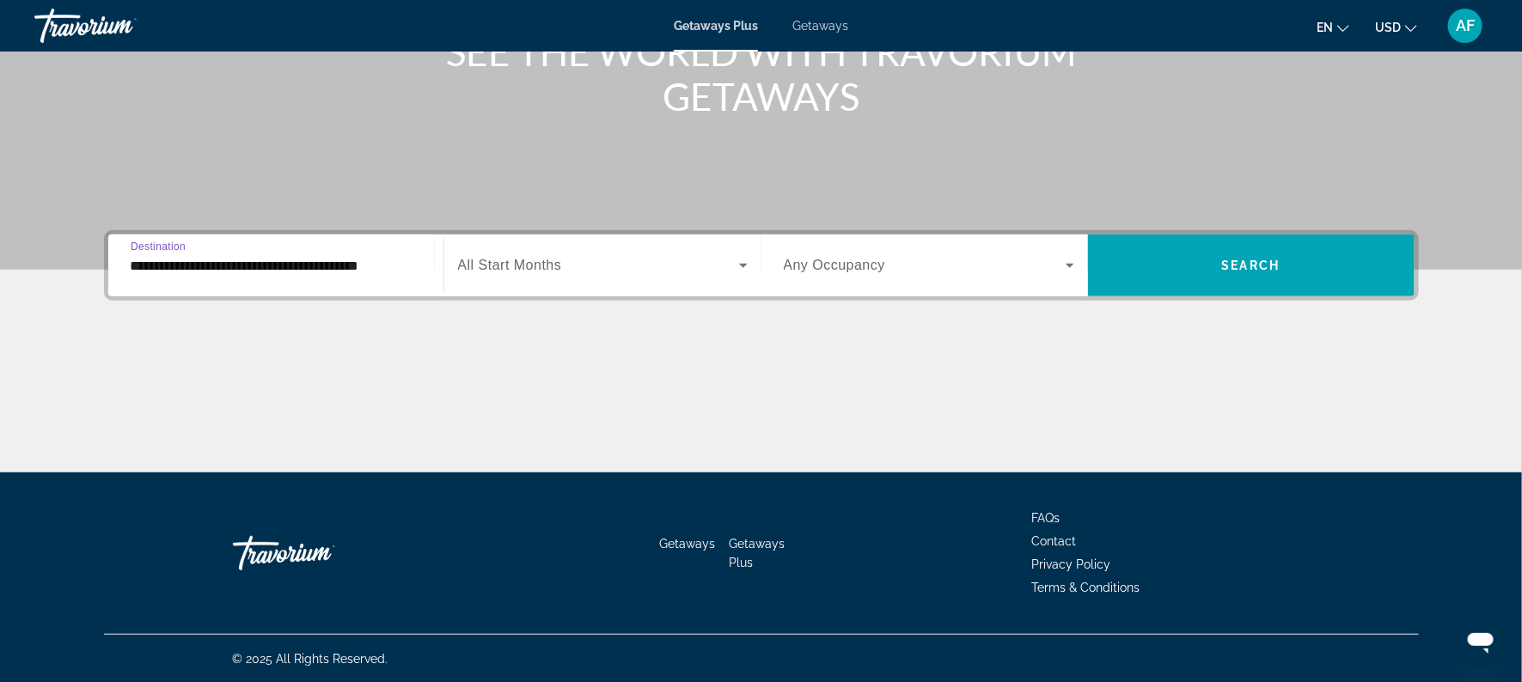
click at [738, 259] on icon "Search widget" at bounding box center [743, 265] width 21 height 21
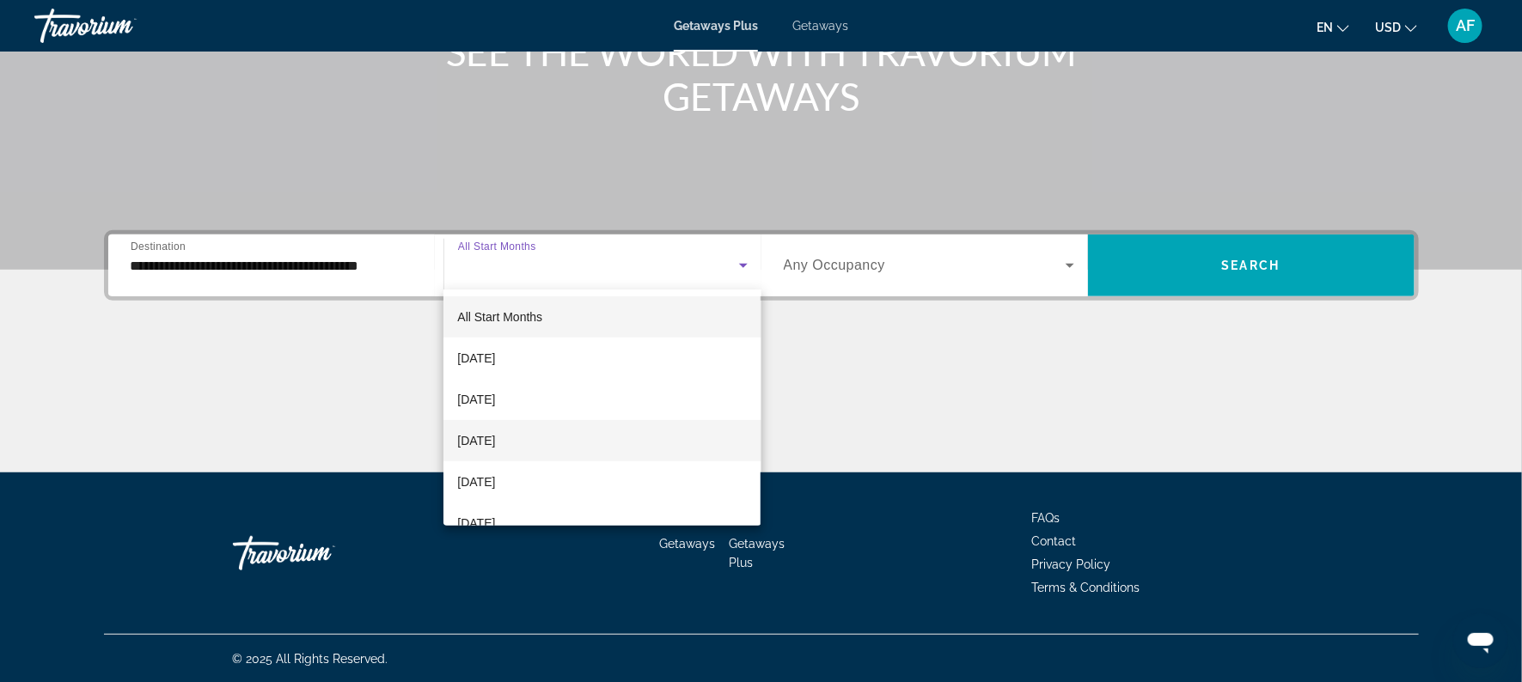
click at [495, 439] on span "[DATE]" at bounding box center [476, 441] width 38 height 21
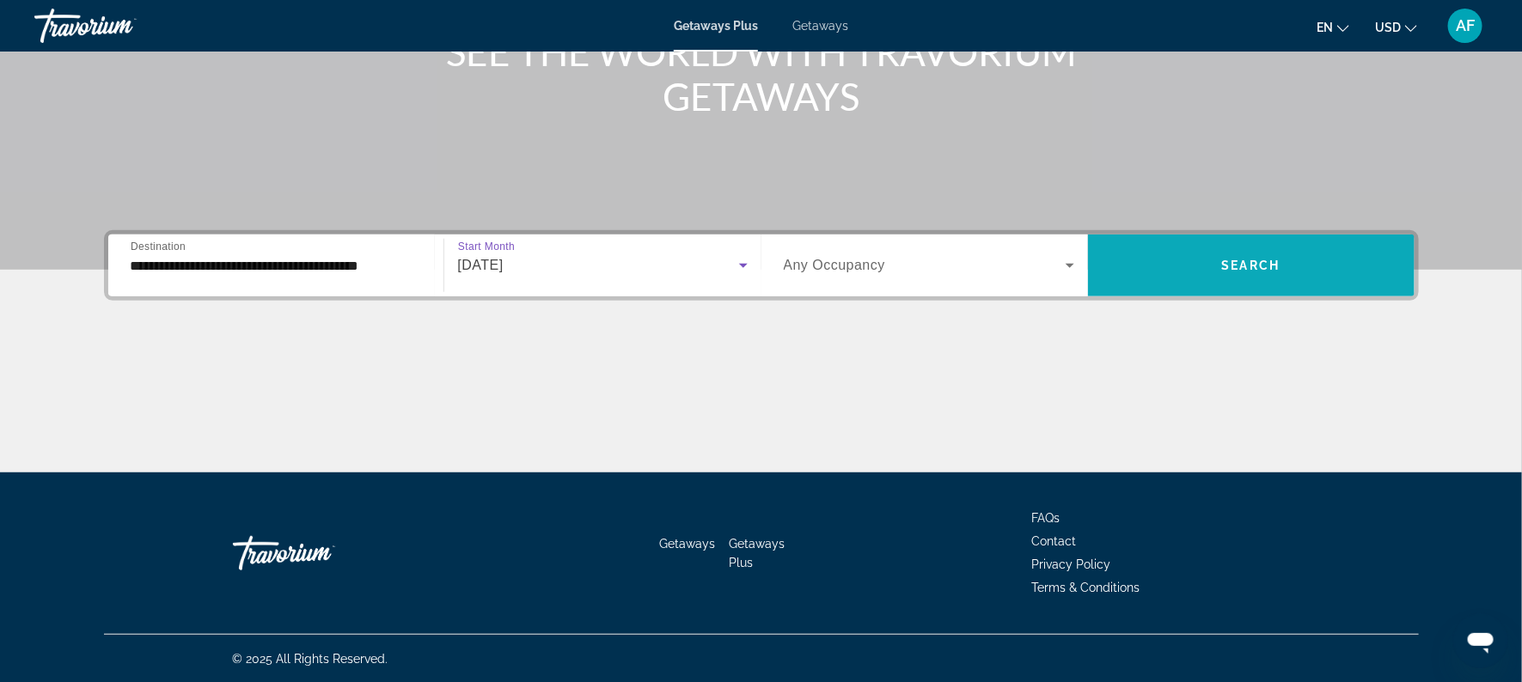
click at [1207, 273] on span "Search widget" at bounding box center [1251, 265] width 327 height 41
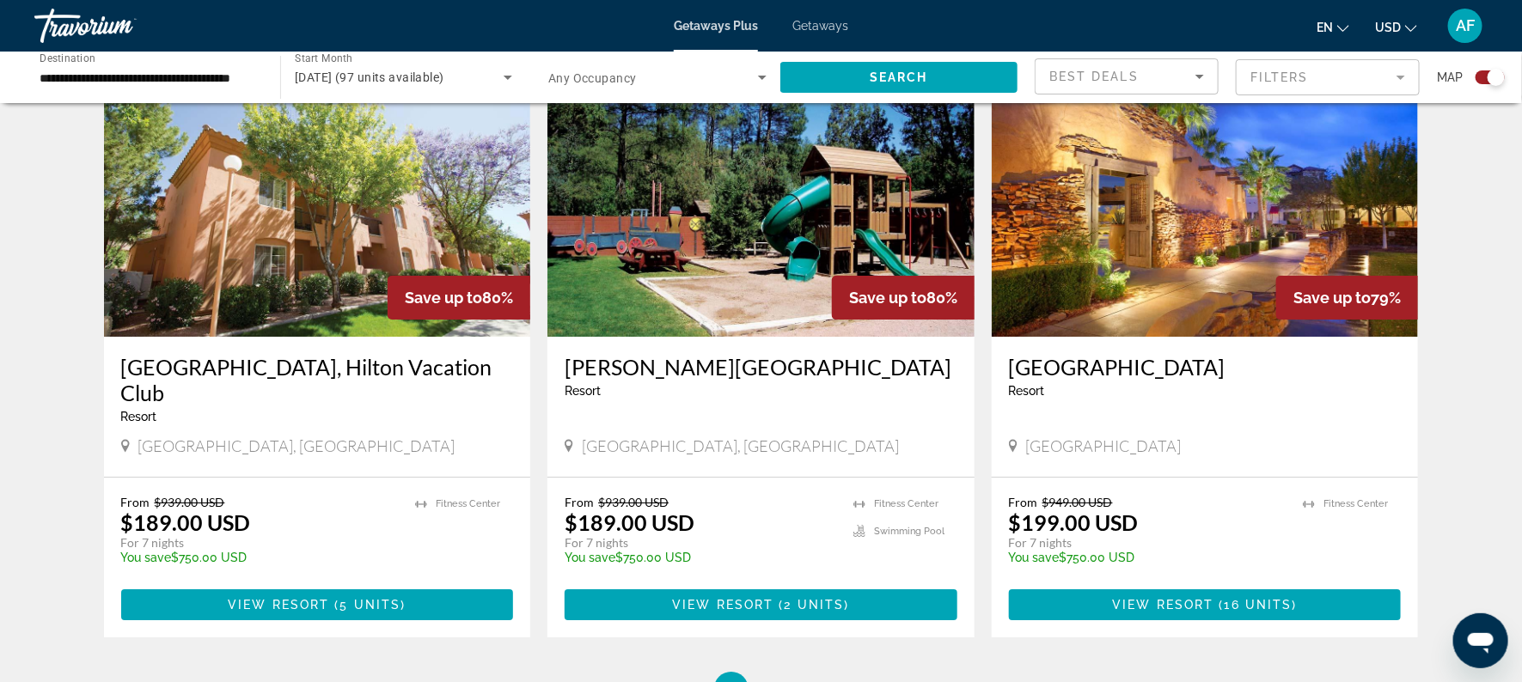
scroll to position [2525, 0]
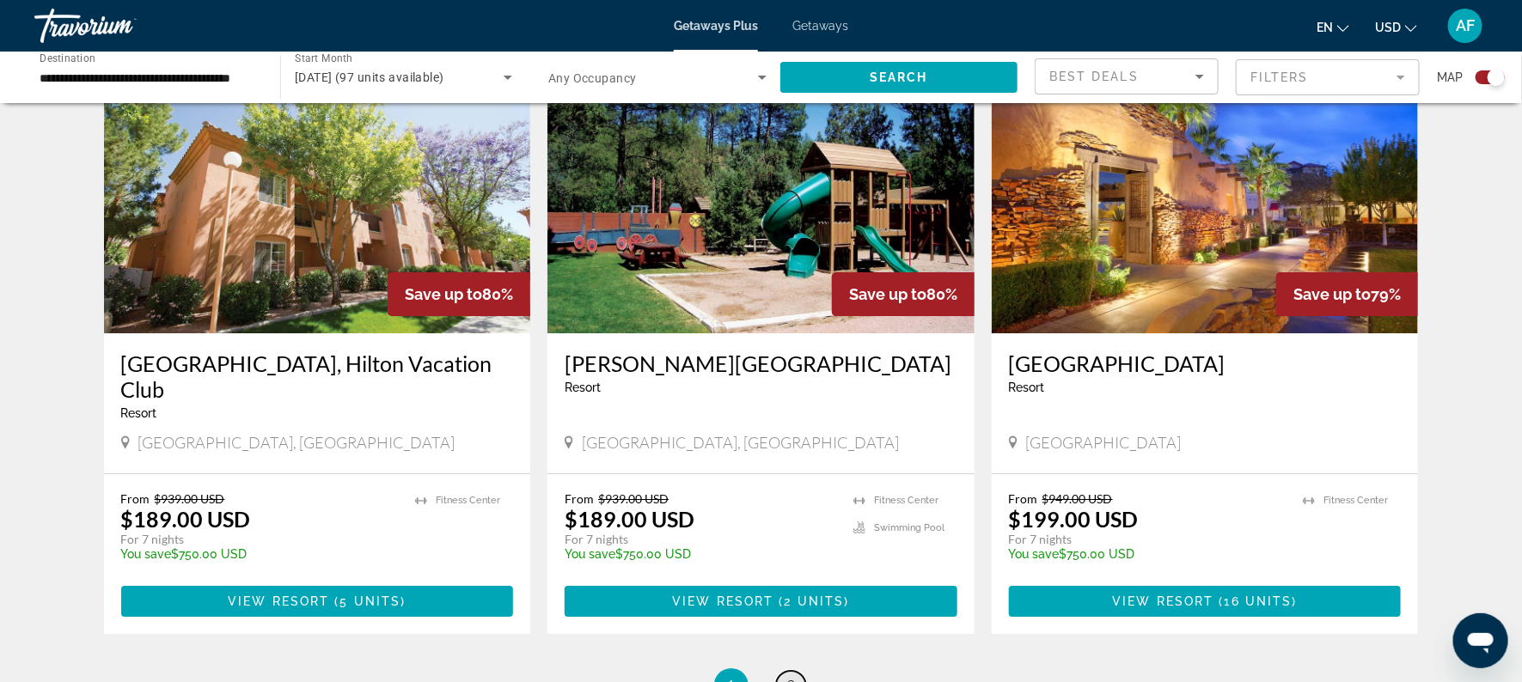
click at [785, 671] on link "page 2" at bounding box center [791, 686] width 30 height 30
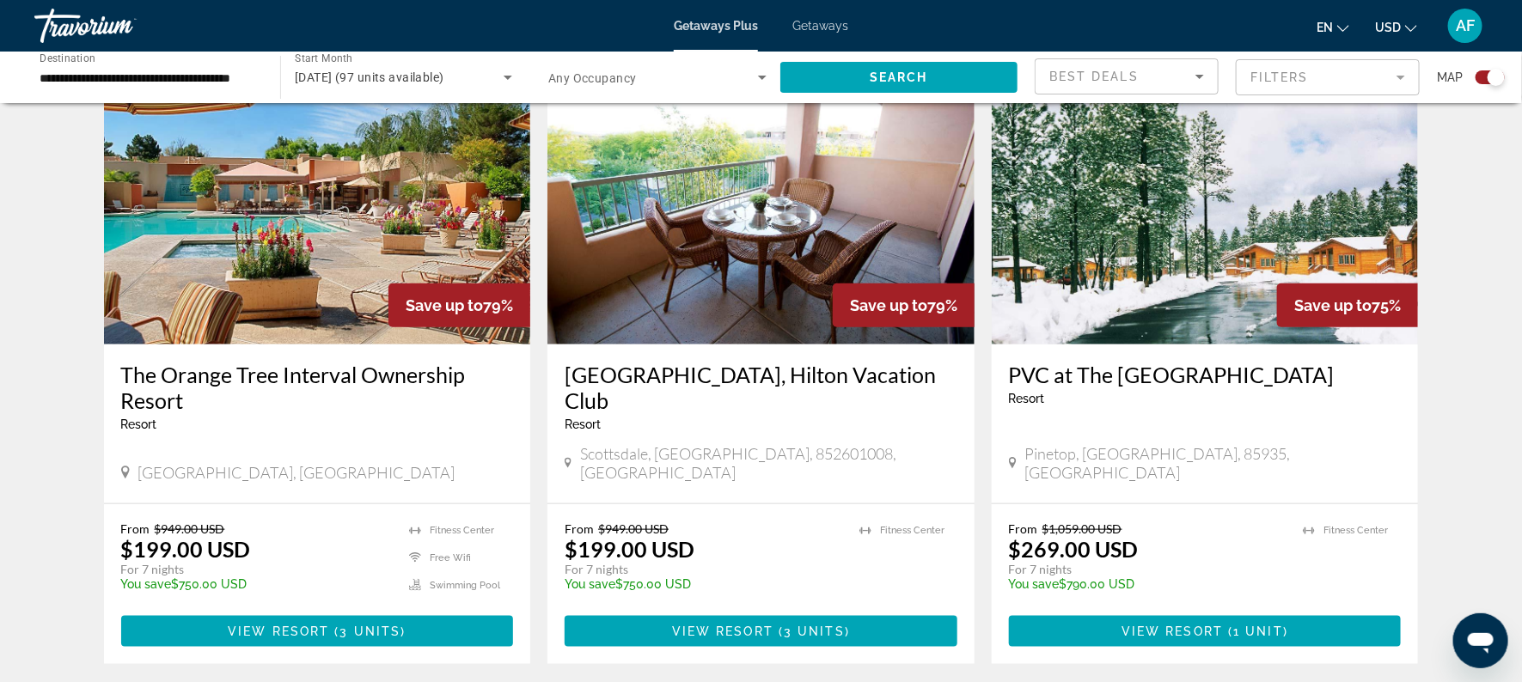
scroll to position [607, 0]
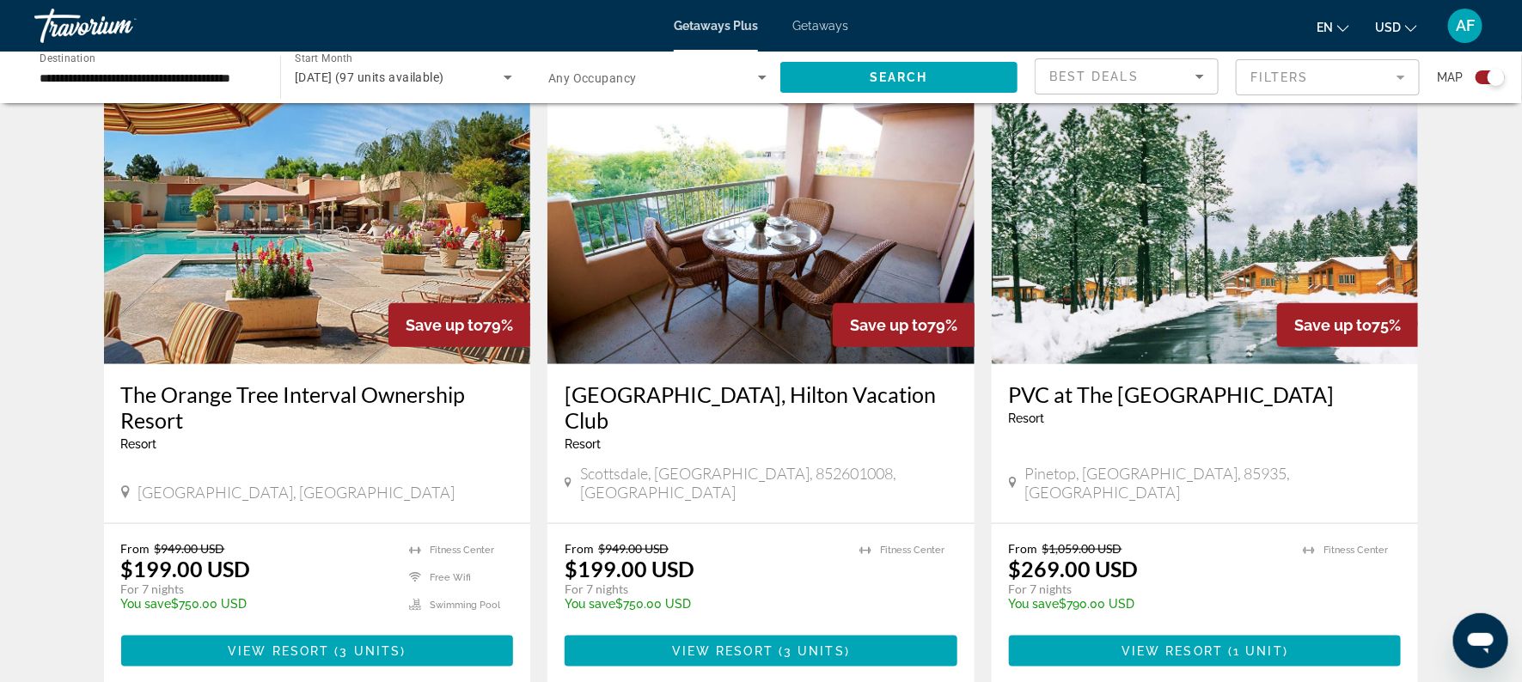
click at [802, 387] on h3 "[GEOGRAPHIC_DATA], Hilton Vacation Club" at bounding box center [761, 408] width 393 height 52
